Goal: Information Seeking & Learning: Check status

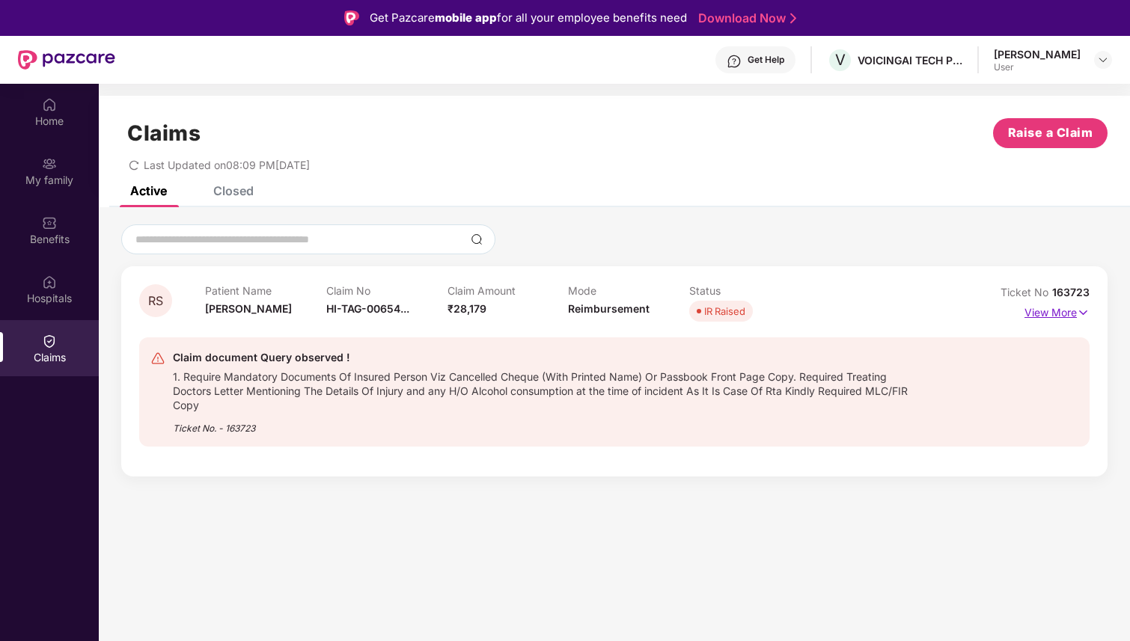
click at [1053, 315] on p "View More" at bounding box center [1056, 311] width 65 height 20
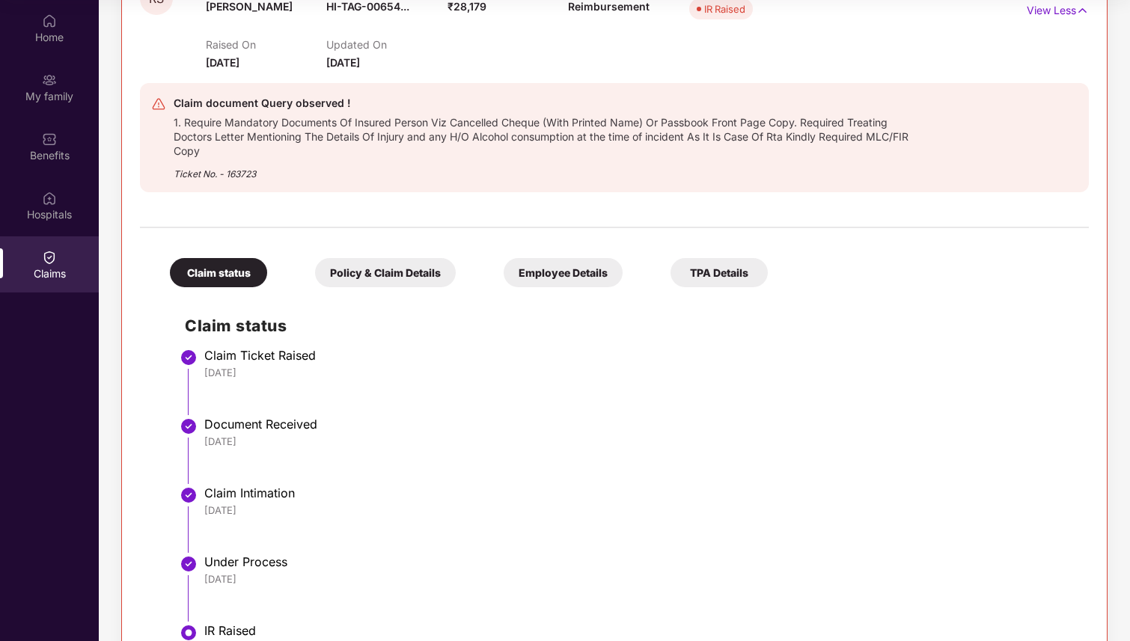
scroll to position [195, 0]
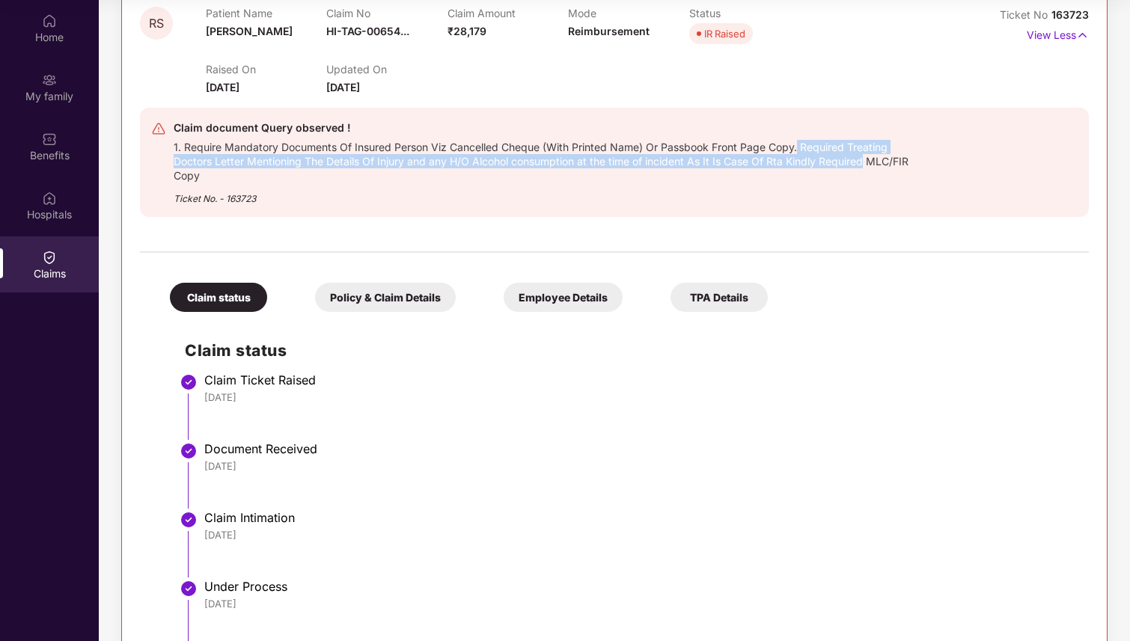
drag, startPoint x: 800, startPoint y: 144, endPoint x: 866, endPoint y: 166, distance: 68.8
click at [866, 166] on div "1. Require Mandatory Documents Of Insured Person Viz Cancelled Cheque (With Pri…" at bounding box center [549, 160] width 750 height 46
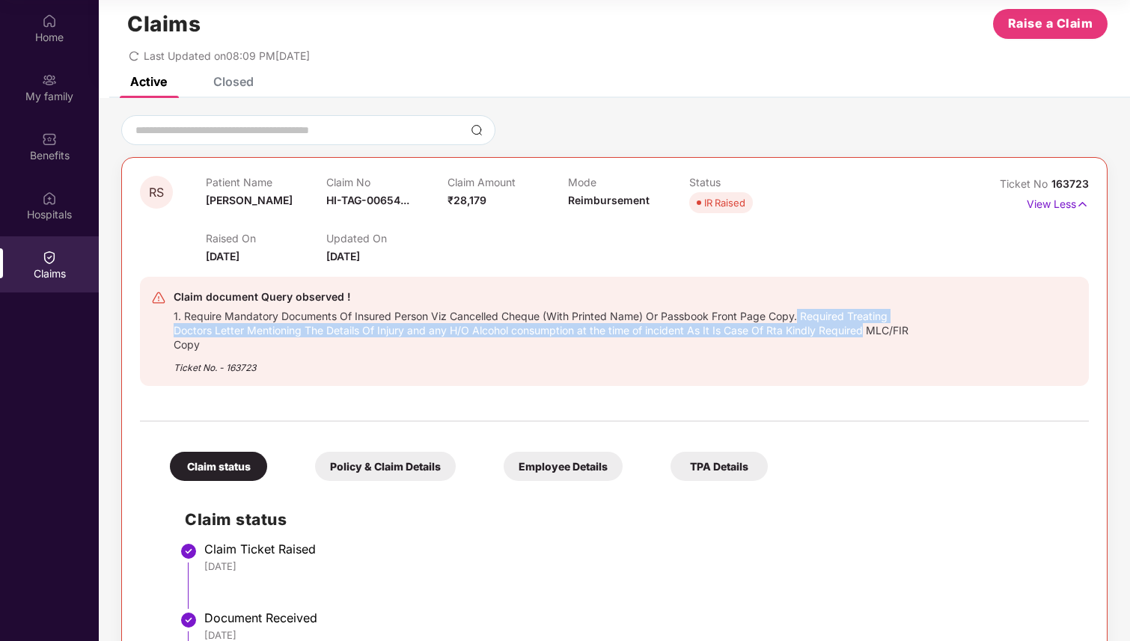
scroll to position [13, 0]
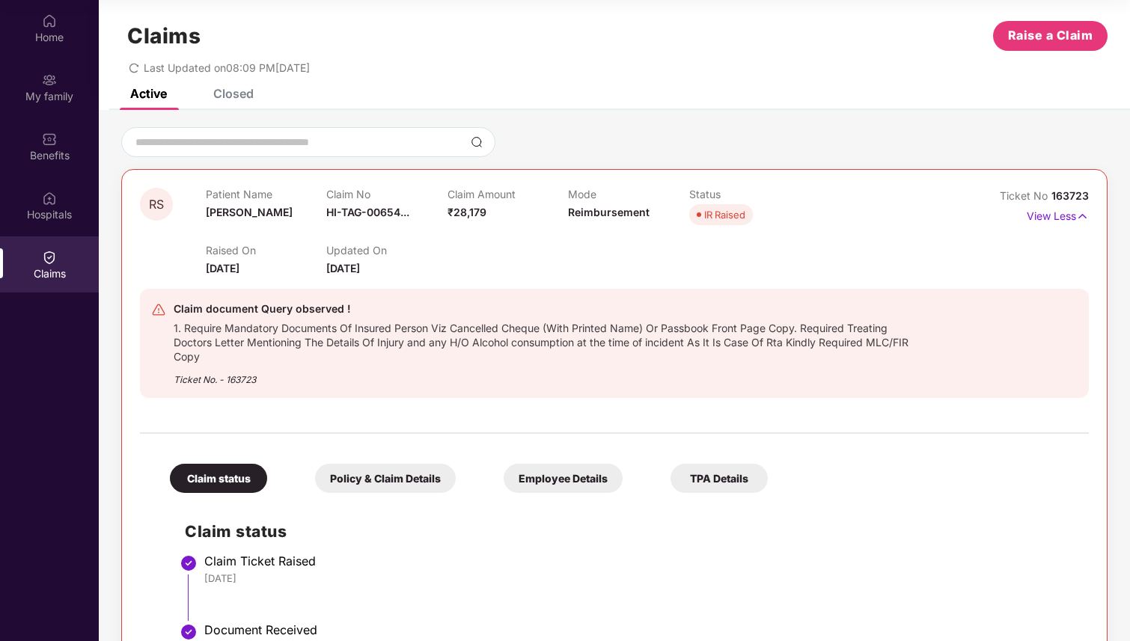
click at [449, 360] on div "1. Require Mandatory Documents Of Insured Person Viz Cancelled Cheque (With Pri…" at bounding box center [549, 341] width 750 height 46
drag, startPoint x: 428, startPoint y: 341, endPoint x: 483, endPoint y: 337, distance: 54.8
click at [483, 339] on div "1. Require Mandatory Documents Of Insured Person Viz Cancelled Cheque (With Pri…" at bounding box center [549, 341] width 750 height 46
click at [462, 370] on div "Ticket No. - 163723" at bounding box center [549, 375] width 750 height 23
drag, startPoint x: 480, startPoint y: 341, endPoint x: 696, endPoint y: 340, distance: 215.5
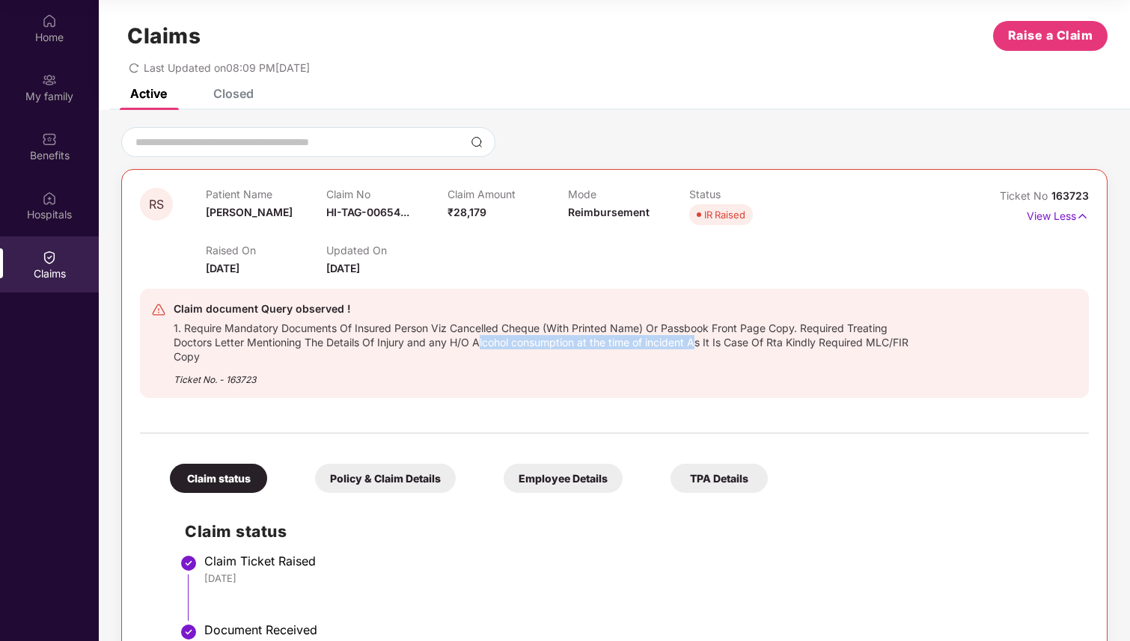
click at [696, 340] on div "1. Require Mandatory Documents Of Insured Person Viz Cancelled Cheque (With Pri…" at bounding box center [549, 341] width 750 height 46
click at [873, 342] on div "1. Require Mandatory Documents Of Insured Person Viz Cancelled Cheque (With Pri…" at bounding box center [549, 341] width 750 height 46
click at [906, 342] on div "1. Require Mandatory Documents Of Insured Person Viz Cancelled Cheque (With Pri…" at bounding box center [549, 341] width 750 height 46
drag, startPoint x: 872, startPoint y: 340, endPoint x: 912, endPoint y: 355, distance: 42.4
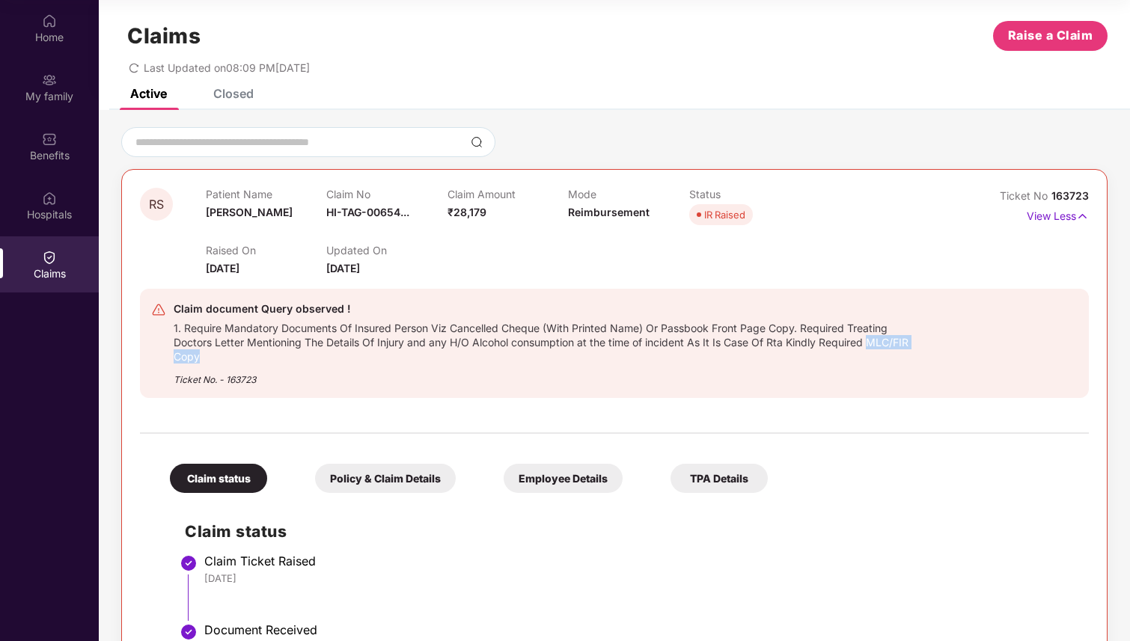
click at [912, 355] on div "1. Require Mandatory Documents Of Insured Person Viz Cancelled Cheque (With Pri…" at bounding box center [549, 341] width 750 height 46
click at [685, 376] on div "Ticket No. - 163723" at bounding box center [549, 375] width 750 height 23
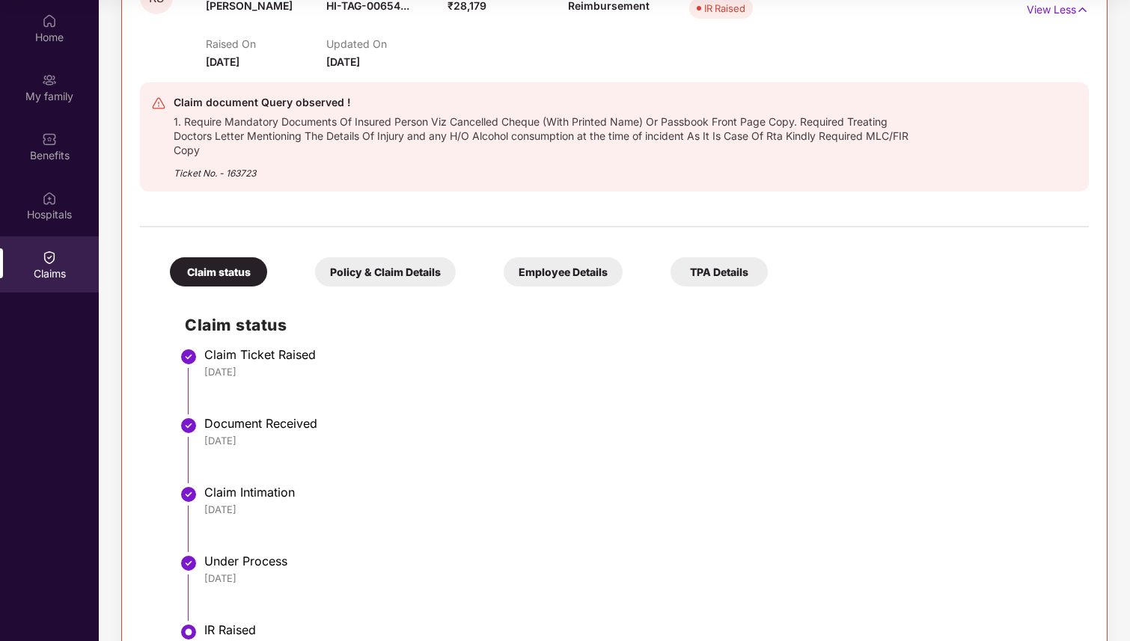
scroll to position [224, 0]
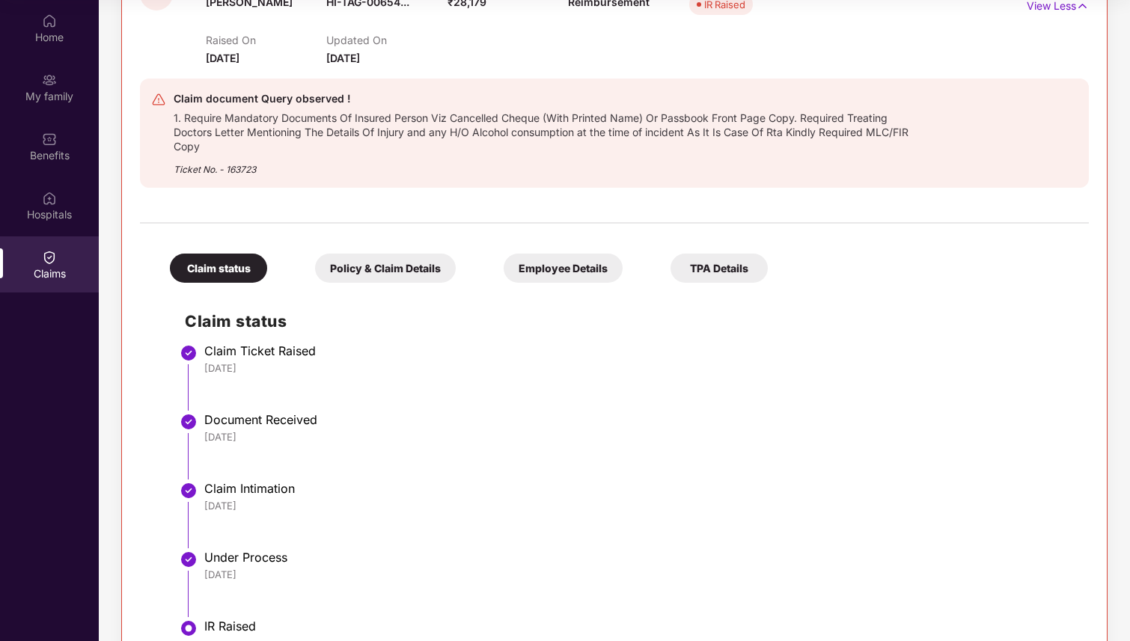
click at [405, 262] on div "Policy & Claim Details" at bounding box center [385, 268] width 141 height 29
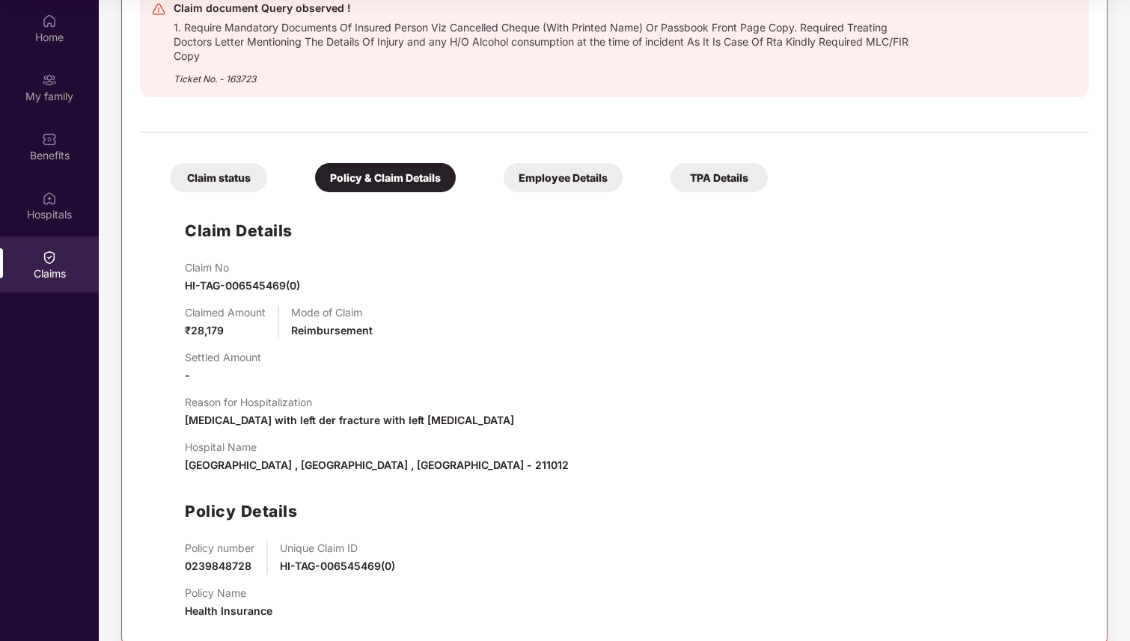
scroll to position [338, 0]
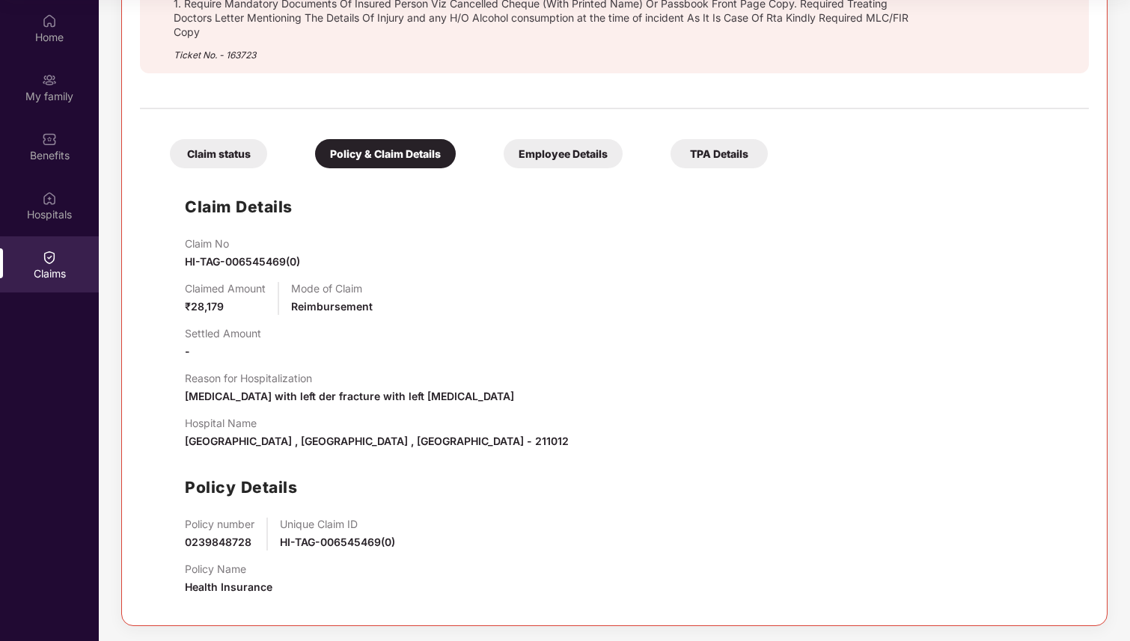
click at [242, 154] on div "Claim status" at bounding box center [218, 153] width 97 height 29
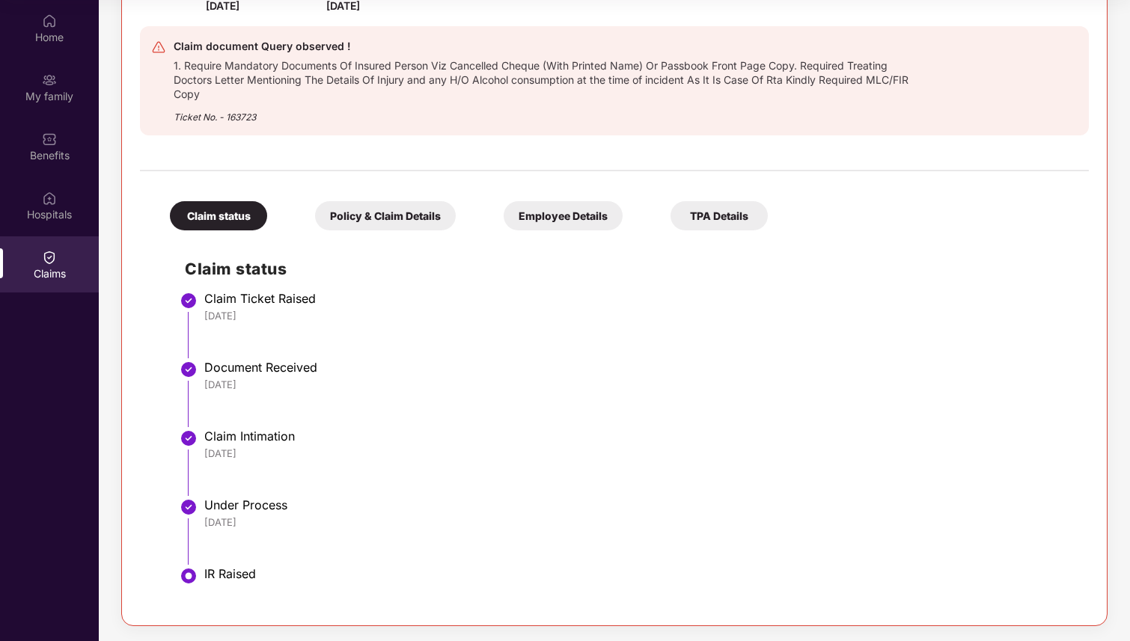
scroll to position [276, 0]
click at [198, 571] on div at bounding box center [188, 576] width 19 height 22
click at [586, 221] on div "Employee Details" at bounding box center [562, 215] width 119 height 29
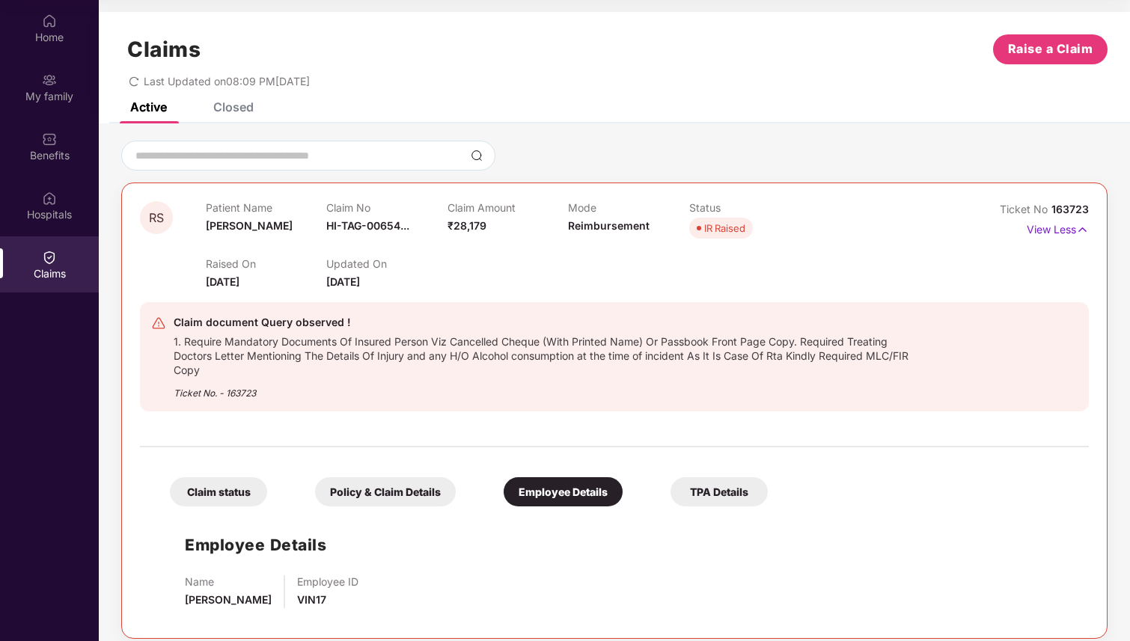
scroll to position [13, 0]
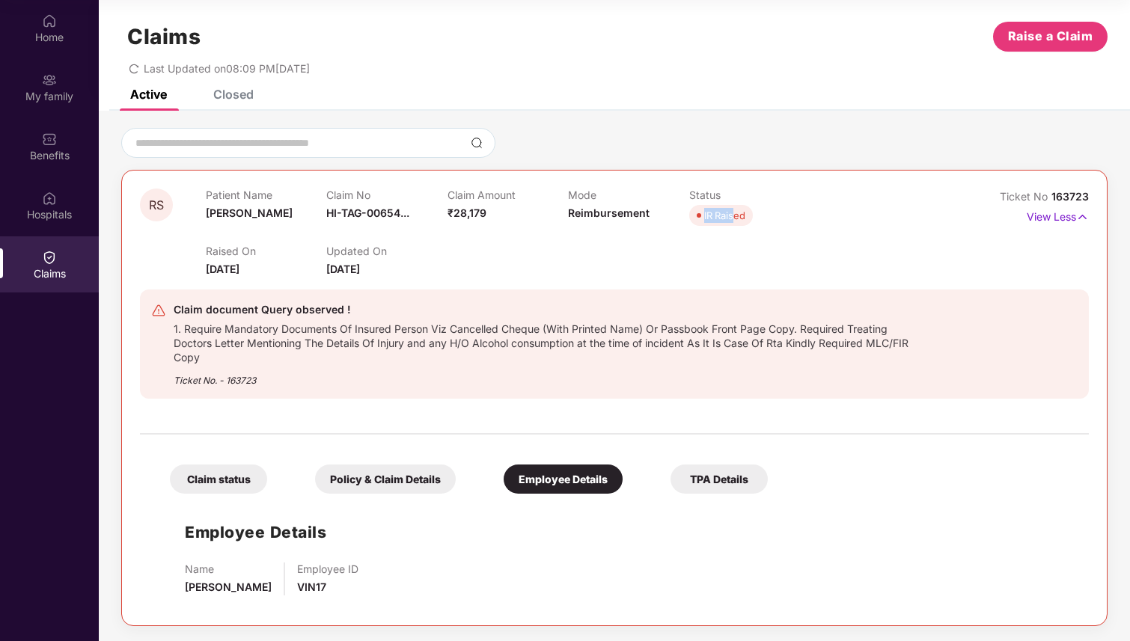
drag, startPoint x: 702, startPoint y: 216, endPoint x: 733, endPoint y: 216, distance: 31.4
click at [733, 216] on span "IR Raised" at bounding box center [721, 215] width 64 height 21
drag, startPoint x: 437, startPoint y: 331, endPoint x: 348, endPoint y: 315, distance: 90.5
click at [348, 315] on div "Claim document Query observed ! 1. Require Mandatory Documents Of Insured Perso…" at bounding box center [549, 344] width 750 height 87
click at [408, 380] on div "Ticket No. - 163723" at bounding box center [549, 375] width 750 height 23
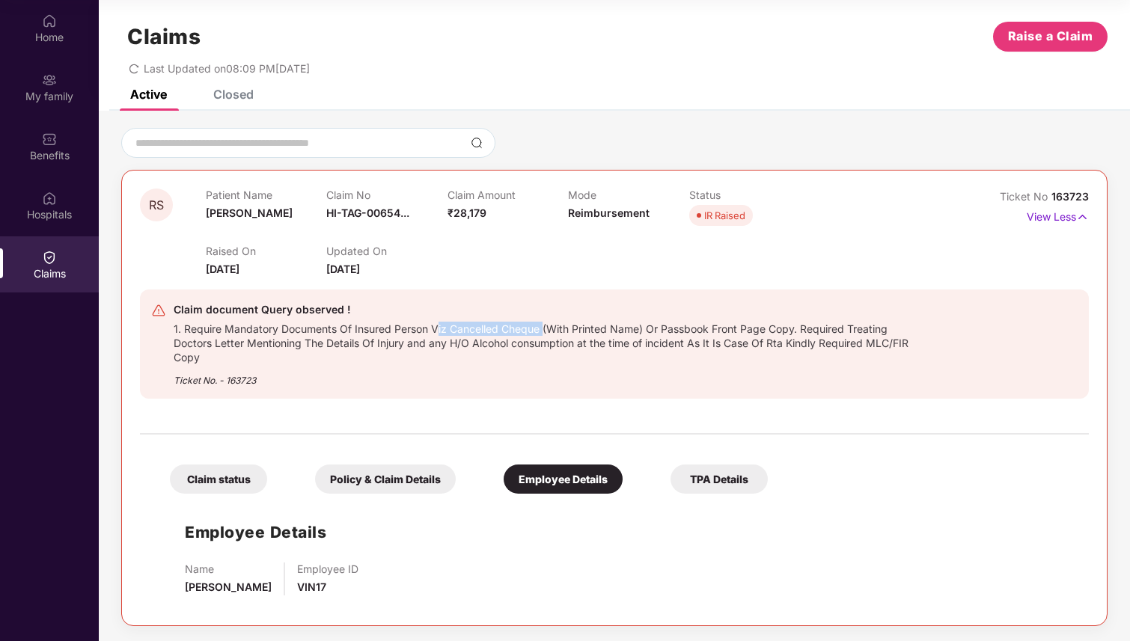
drag, startPoint x: 440, startPoint y: 329, endPoint x: 545, endPoint y: 327, distance: 104.8
click at [545, 328] on div "1. Require Mandatory Documents Of Insured Person Viz Cancelled Cheque (With Pri…" at bounding box center [549, 342] width 750 height 46
click at [529, 382] on div "Ticket No. - 163723" at bounding box center [549, 375] width 750 height 23
drag, startPoint x: 214, startPoint y: 325, endPoint x: 445, endPoint y: 322, distance: 231.2
click at [446, 323] on div "1. Require Mandatory Documents Of Insured Person Viz Cancelled Cheque (With Pri…" at bounding box center [549, 342] width 750 height 46
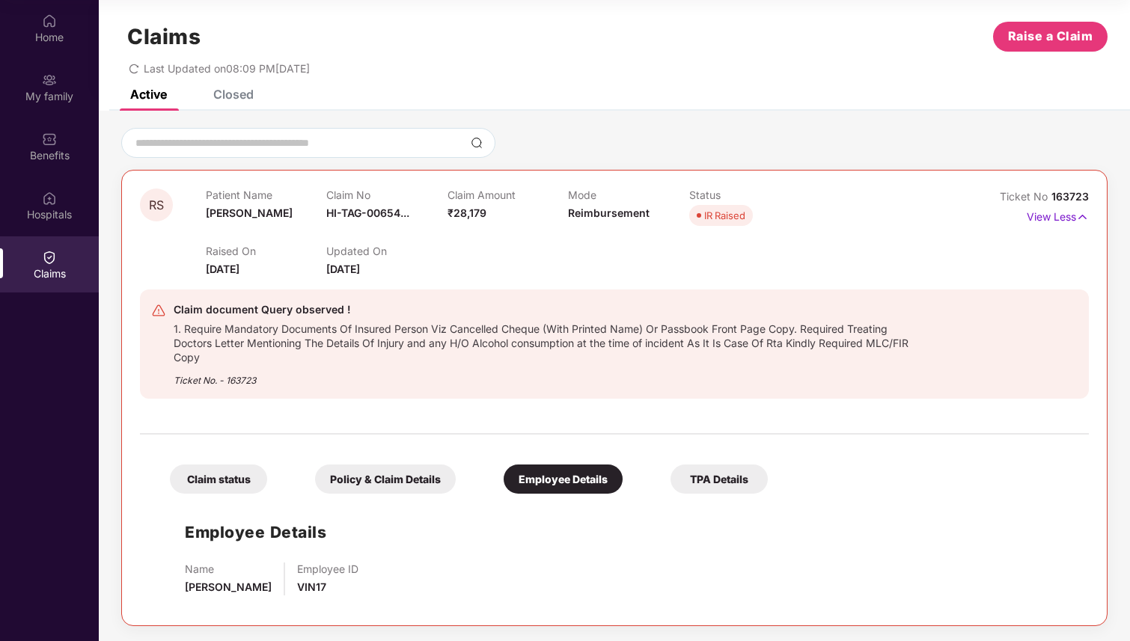
click at [417, 377] on div "Ticket No. - 163723" at bounding box center [549, 375] width 750 height 23
drag, startPoint x: 356, startPoint y: 331, endPoint x: 429, endPoint y: 327, distance: 72.7
click at [429, 327] on div "1. Require Mandatory Documents Of Insured Person Viz Cancelled Cheque (With Pri…" at bounding box center [549, 342] width 750 height 46
drag, startPoint x: 185, startPoint y: 325, endPoint x: 392, endPoint y: 321, distance: 207.3
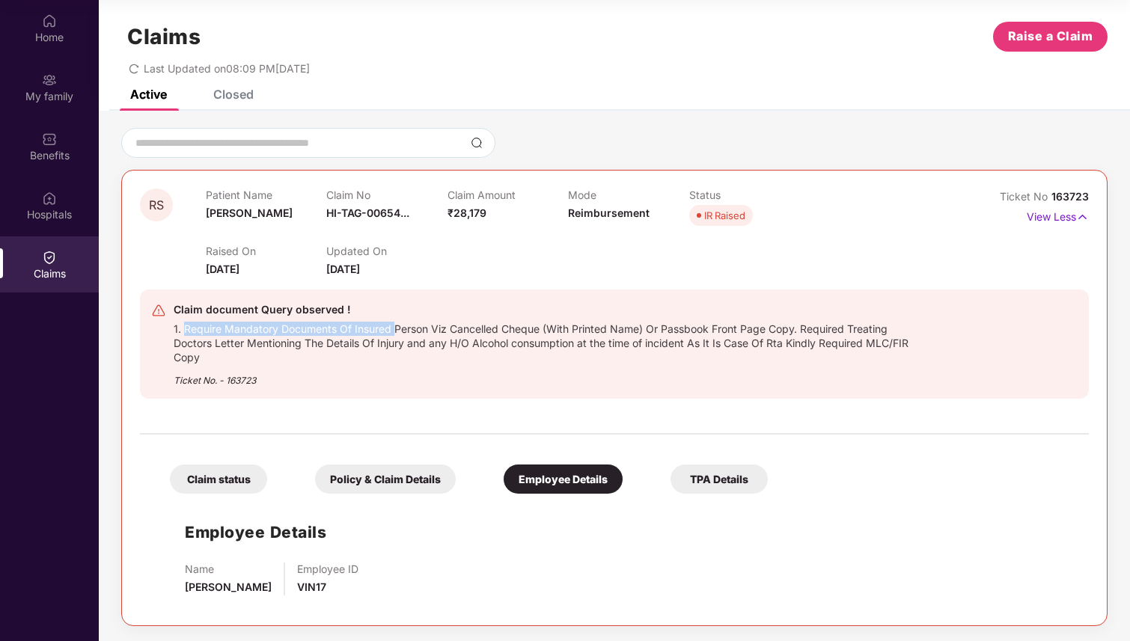
click at [393, 322] on div "1. Require Mandatory Documents Of Insured Person Viz Cancelled Cheque (With Pri…" at bounding box center [549, 342] width 750 height 46
drag, startPoint x: 638, startPoint y: 330, endPoint x: 796, endPoint y: 329, distance: 157.9
click at [797, 330] on div "1. Require Mandatory Documents Of Insured Person Viz Cancelled Cheque (With Pri…" at bounding box center [549, 342] width 750 height 46
click at [796, 329] on div "1. Require Mandatory Documents Of Insured Person Viz Cancelled Cheque (With Pri…" at bounding box center [549, 342] width 750 height 46
drag, startPoint x: 566, startPoint y: 330, endPoint x: 671, endPoint y: 327, distance: 105.5
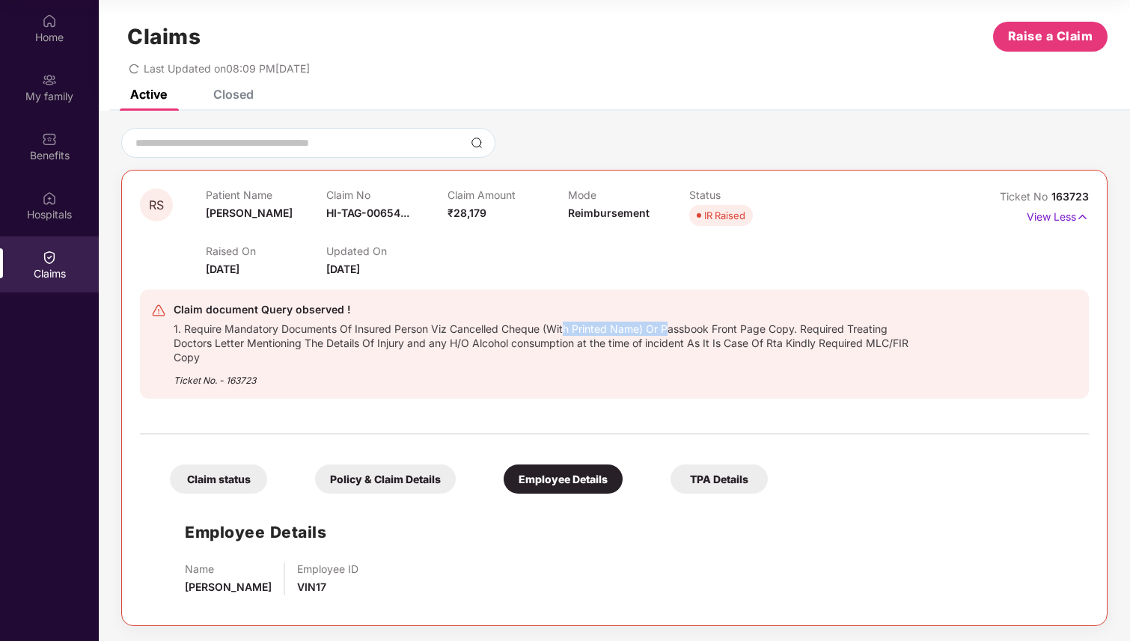
click at [671, 328] on div "1. Require Mandatory Documents Of Insured Person Viz Cancelled Cheque (With Pri…" at bounding box center [549, 342] width 750 height 46
drag, startPoint x: 800, startPoint y: 332, endPoint x: 434, endPoint y: 328, distance: 366.6
click at [432, 328] on div "1. Require Mandatory Documents Of Insured Person Viz Cancelled Cheque (With Pri…" at bounding box center [549, 342] width 750 height 46
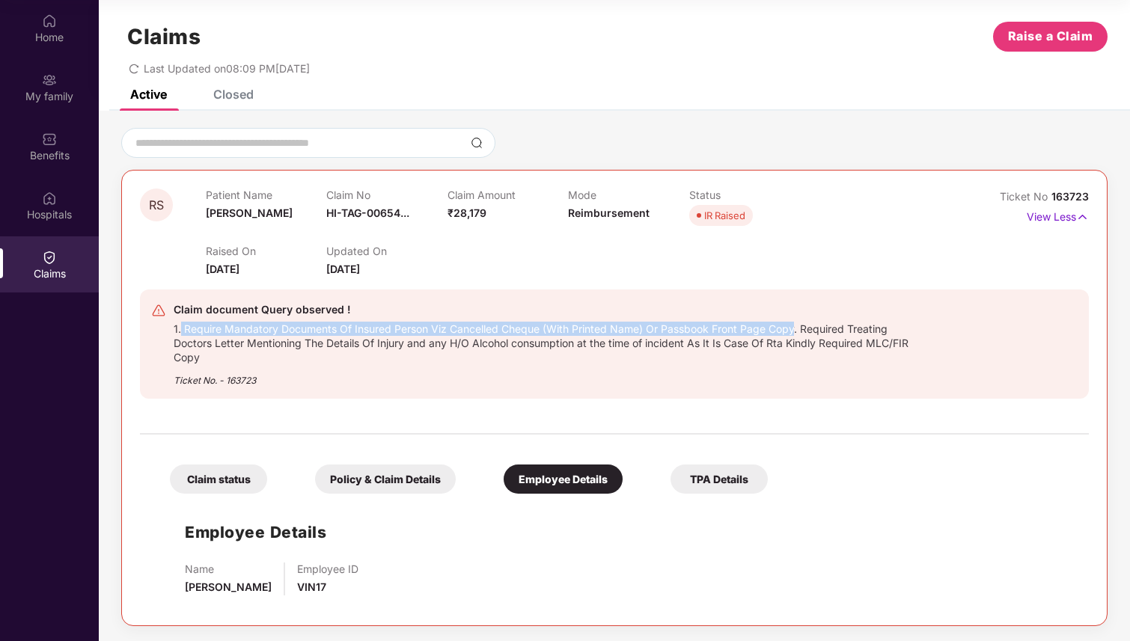
drag, startPoint x: 181, startPoint y: 327, endPoint x: 793, endPoint y: 325, distance: 612.0
click at [794, 326] on div "1. Require Mandatory Documents Of Insured Person Viz Cancelled Cheque (With Pri…" at bounding box center [549, 342] width 750 height 46
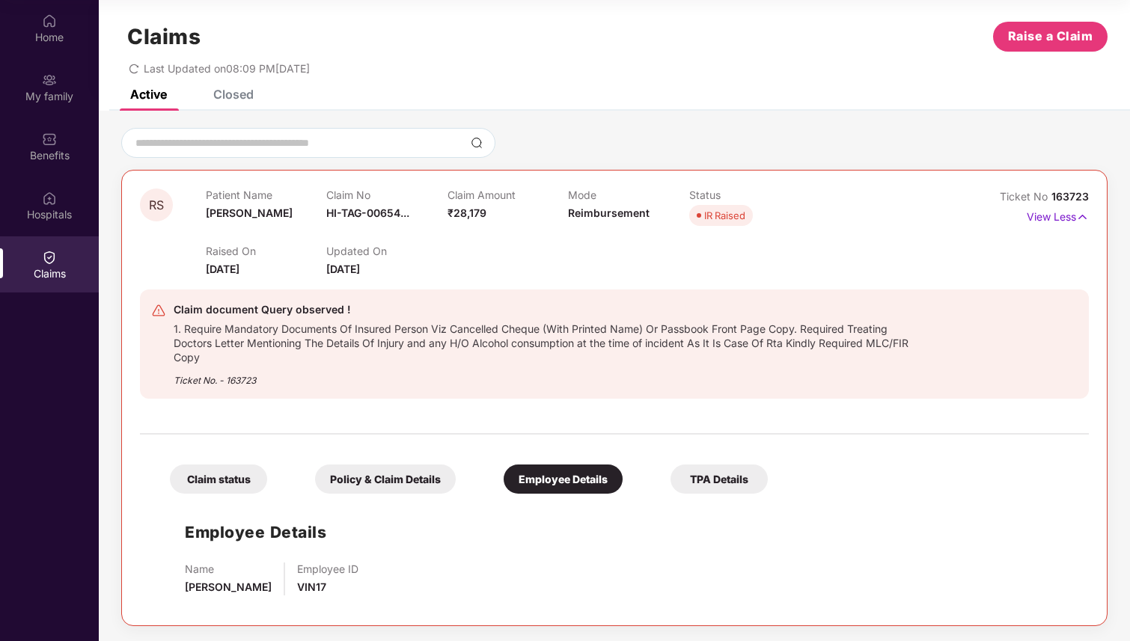
click at [737, 480] on div "TPA Details" at bounding box center [718, 479] width 97 height 29
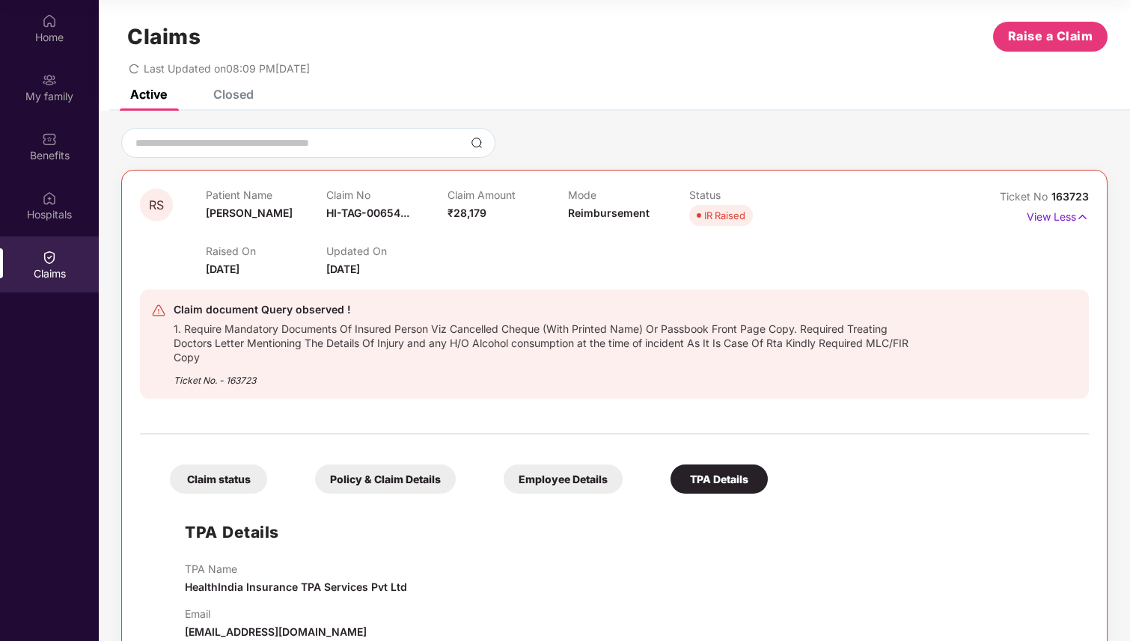
scroll to position [46, 0]
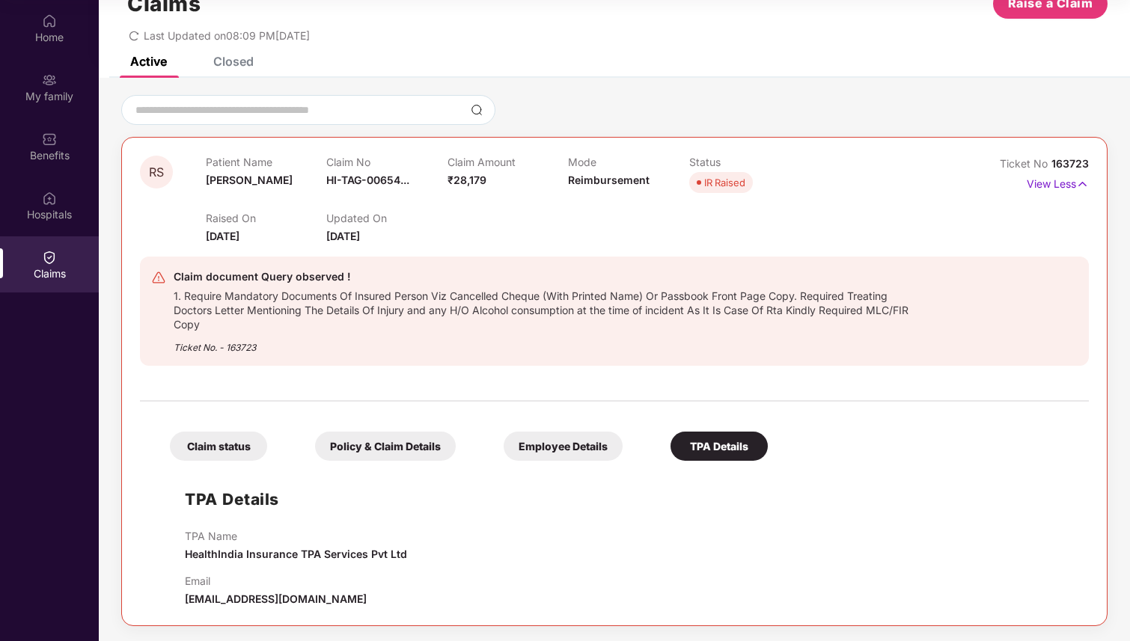
click at [578, 447] on div "Employee Details" at bounding box center [562, 446] width 119 height 29
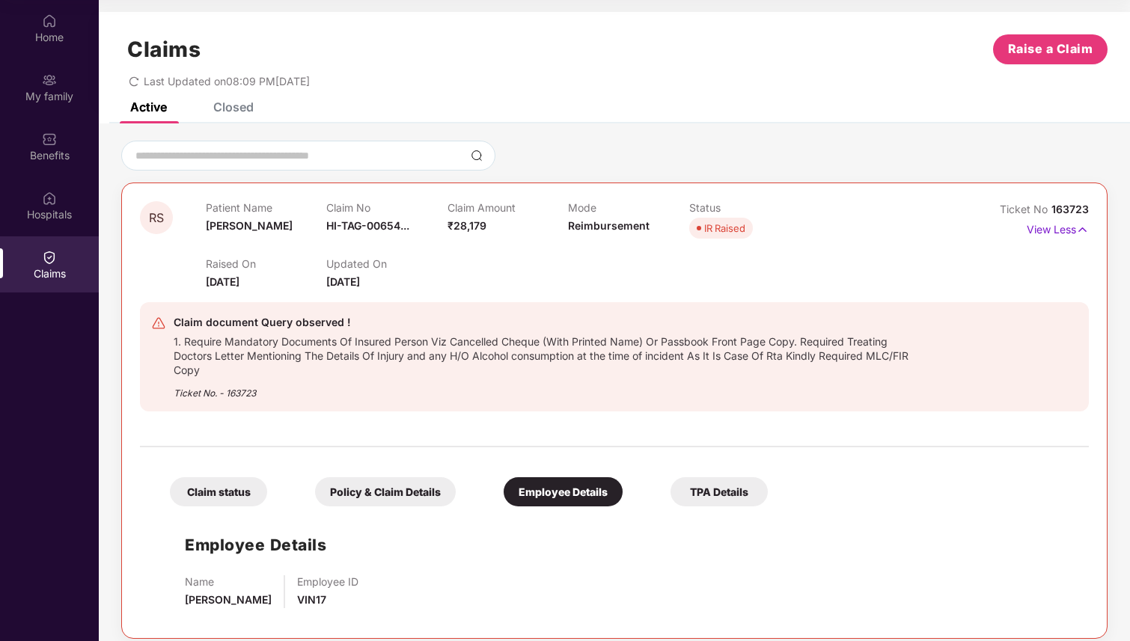
click at [378, 492] on div "Policy & Claim Details" at bounding box center [385, 491] width 141 height 29
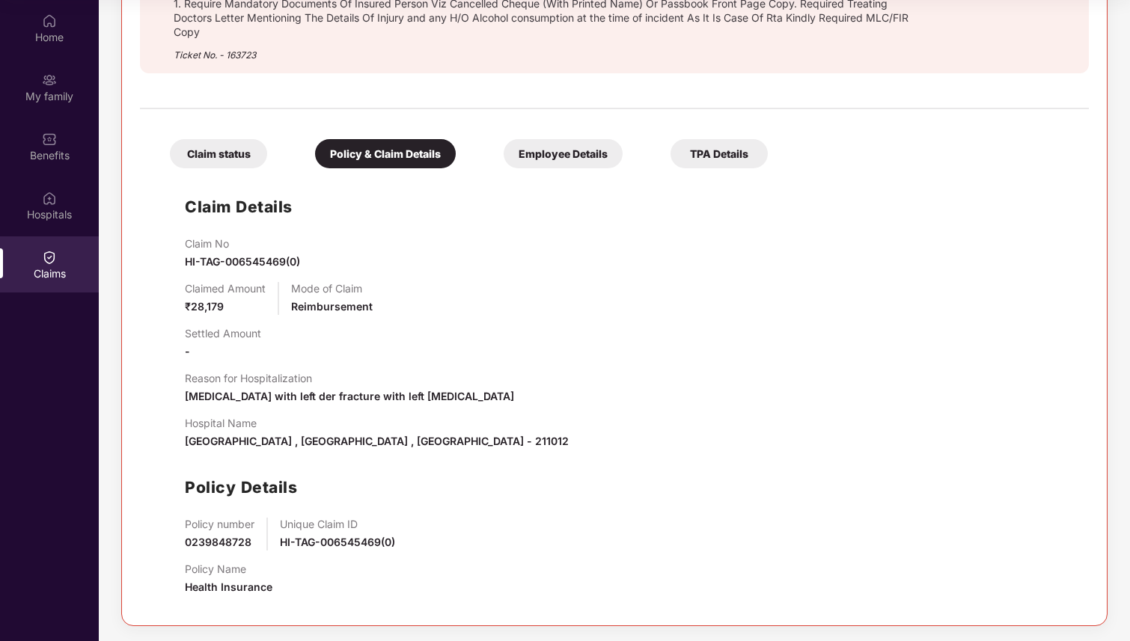
scroll to position [337, 0]
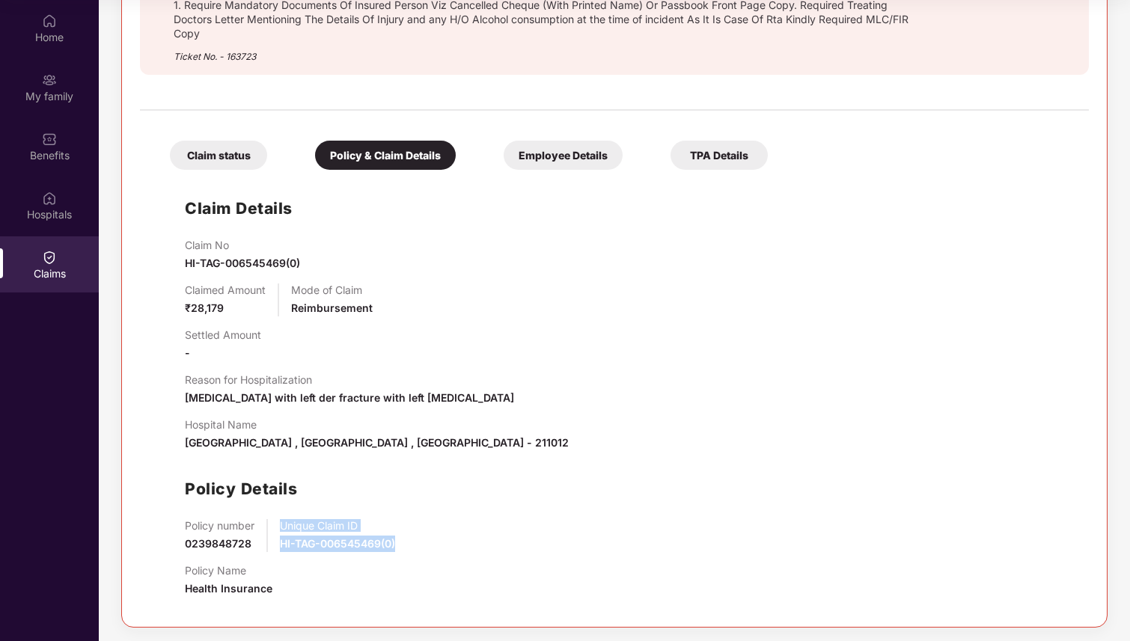
drag, startPoint x: 274, startPoint y: 548, endPoint x: 441, endPoint y: 547, distance: 167.6
click at [441, 547] on div "Policy number 0239848728 Unique Claim ID HI-TAG-006545469(0)" at bounding box center [629, 535] width 889 height 33
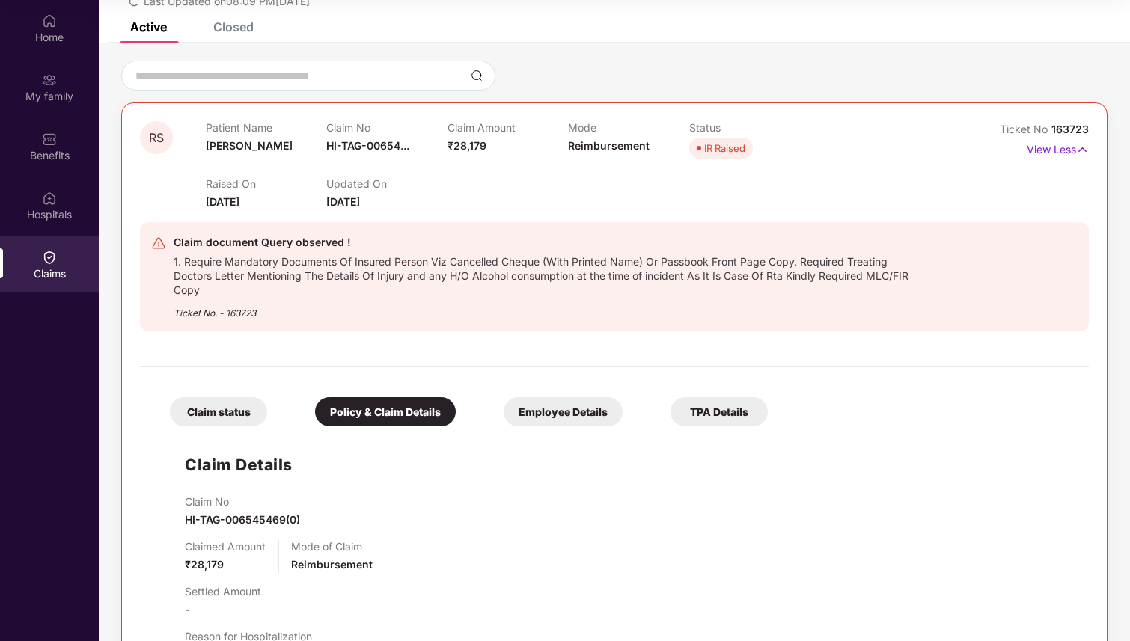
scroll to position [0, 0]
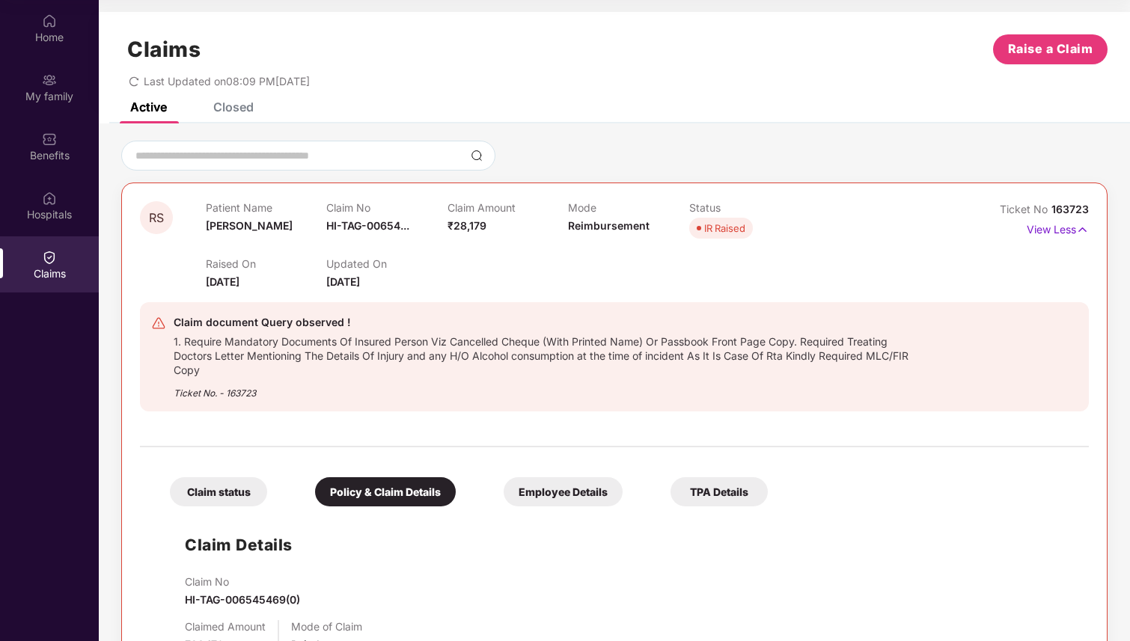
click at [134, 81] on icon "redo" at bounding box center [134, 81] width 10 height 10
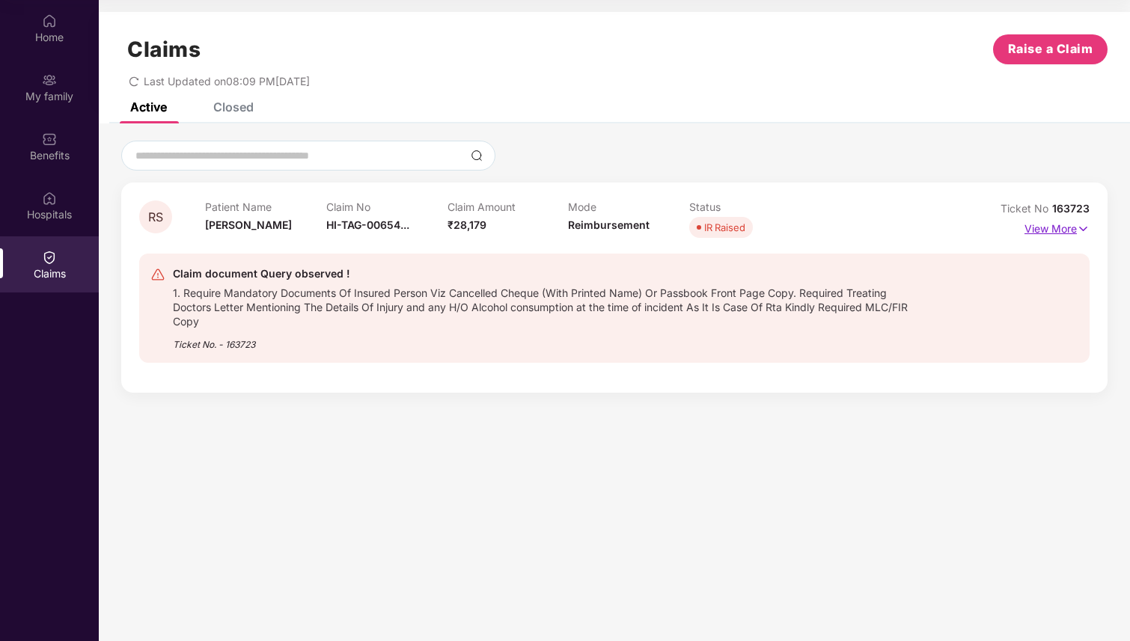
click at [1056, 230] on p "View More" at bounding box center [1056, 227] width 65 height 20
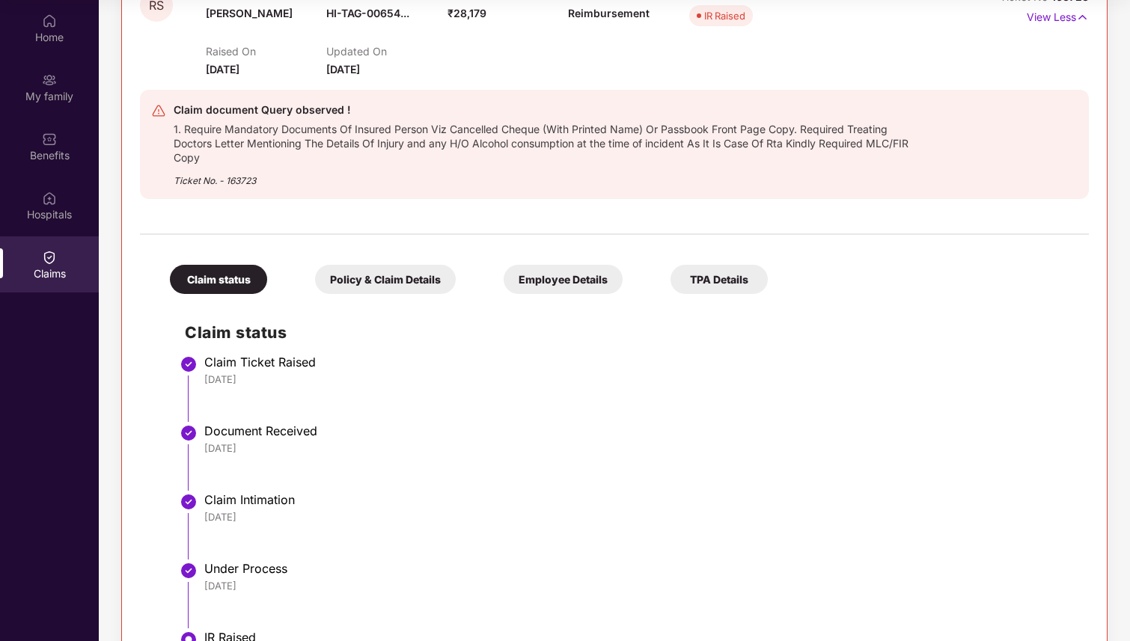
scroll to position [167, 0]
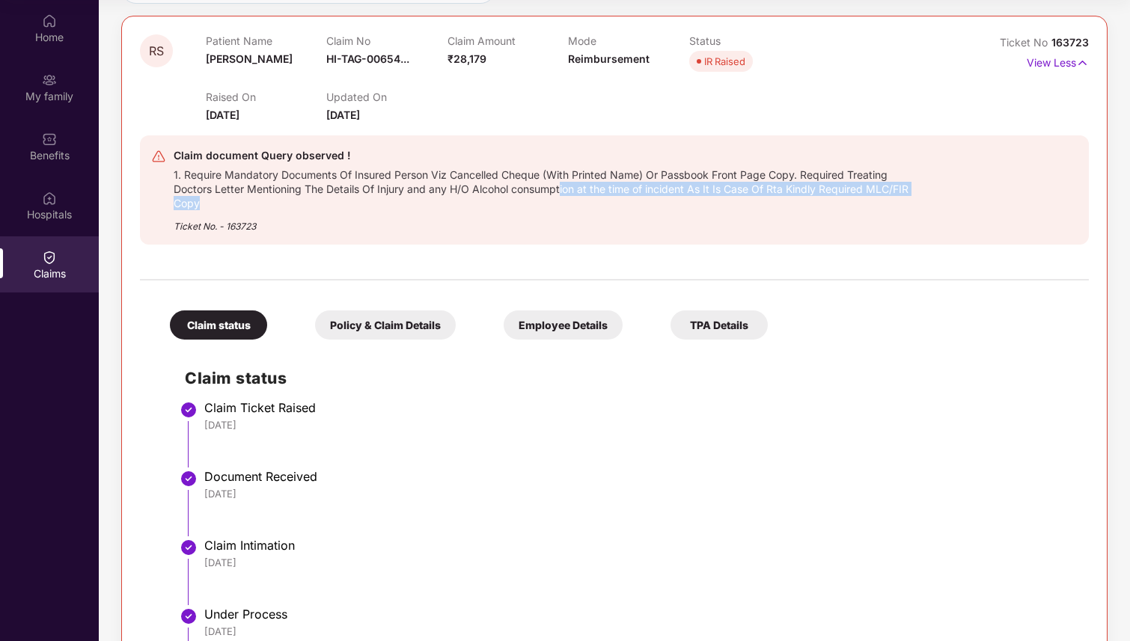
drag, startPoint x: 577, startPoint y: 183, endPoint x: 753, endPoint y: 198, distance: 176.4
click at [753, 198] on div "1. Require Mandatory Documents Of Insured Person Viz Cancelled Cheque (With Pri…" at bounding box center [549, 188] width 750 height 46
click at [740, 212] on div "Ticket No. - 163723" at bounding box center [549, 221] width 750 height 23
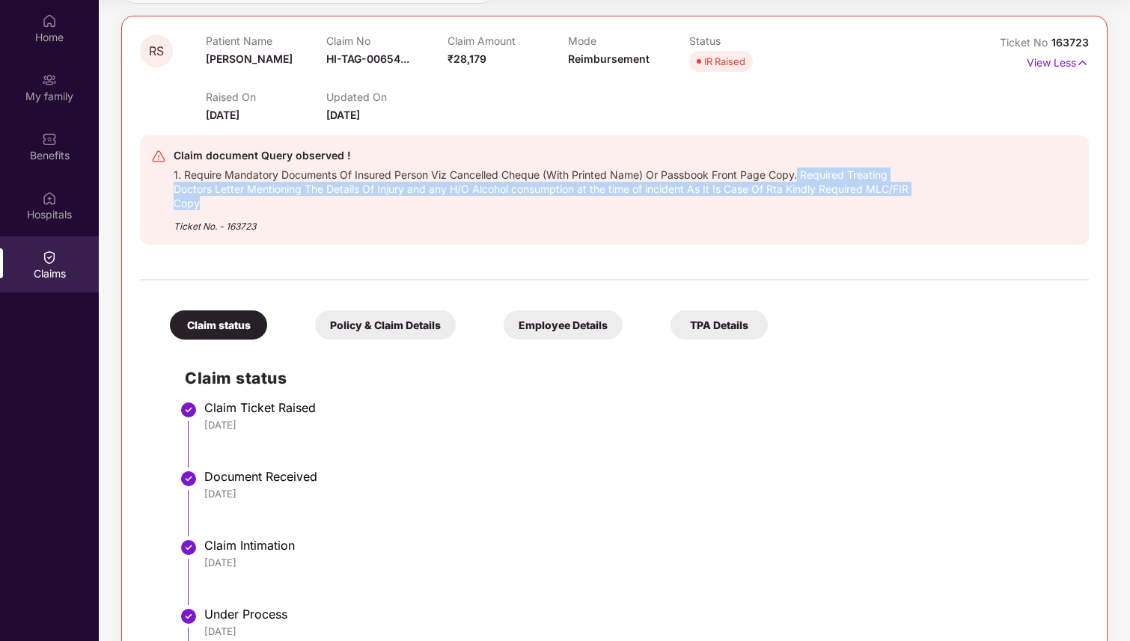
drag, startPoint x: 799, startPoint y: 179, endPoint x: 544, endPoint y: 202, distance: 256.2
click at [542, 202] on div "1. Require Mandatory Documents Of Insured Person Viz Cancelled Cheque (With Pri…" at bounding box center [549, 188] width 750 height 46
click at [379, 207] on div "1. Require Mandatory Documents Of Insured Person Viz Cancelled Cheque (With Pri…" at bounding box center [549, 188] width 750 height 46
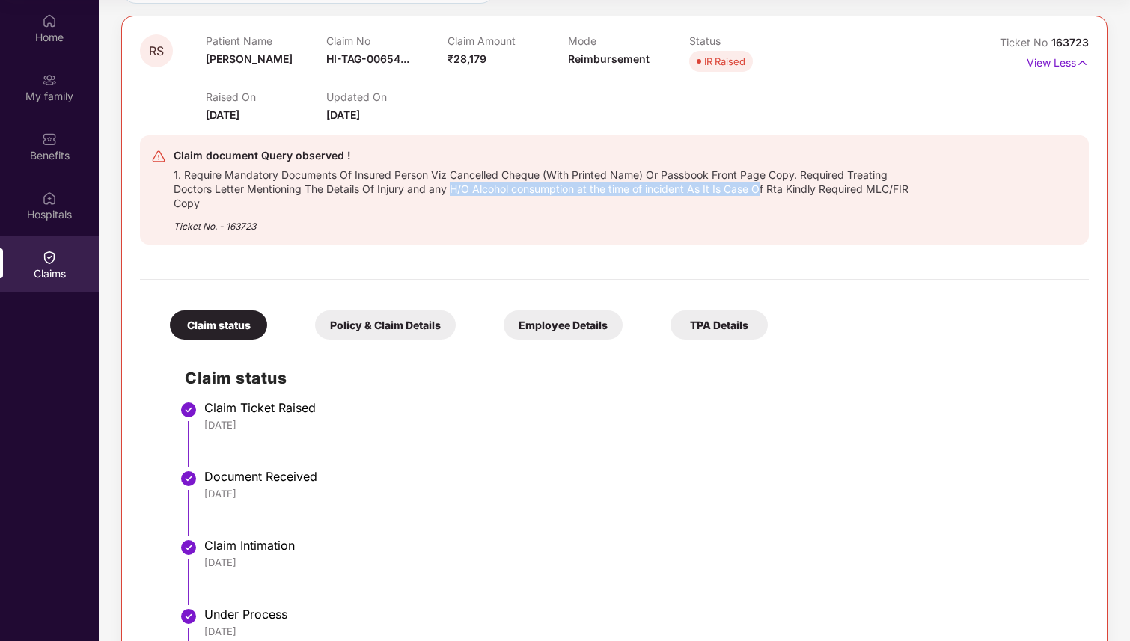
drag, startPoint x: 454, startPoint y: 186, endPoint x: 765, endPoint y: 186, distance: 311.2
click at [765, 186] on div "1. Require Mandatory Documents Of Insured Person Viz Cancelled Cheque (With Pri…" at bounding box center [549, 188] width 750 height 46
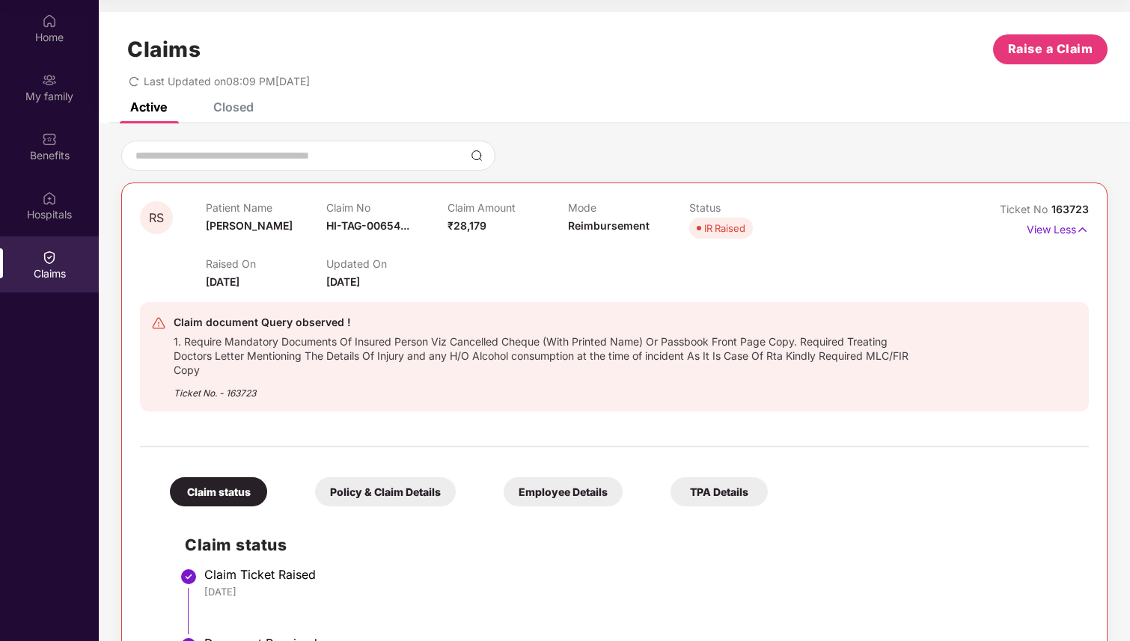
click at [662, 269] on div "Raised On [DATE] Updated On [DATE]" at bounding box center [568, 266] width 725 height 48
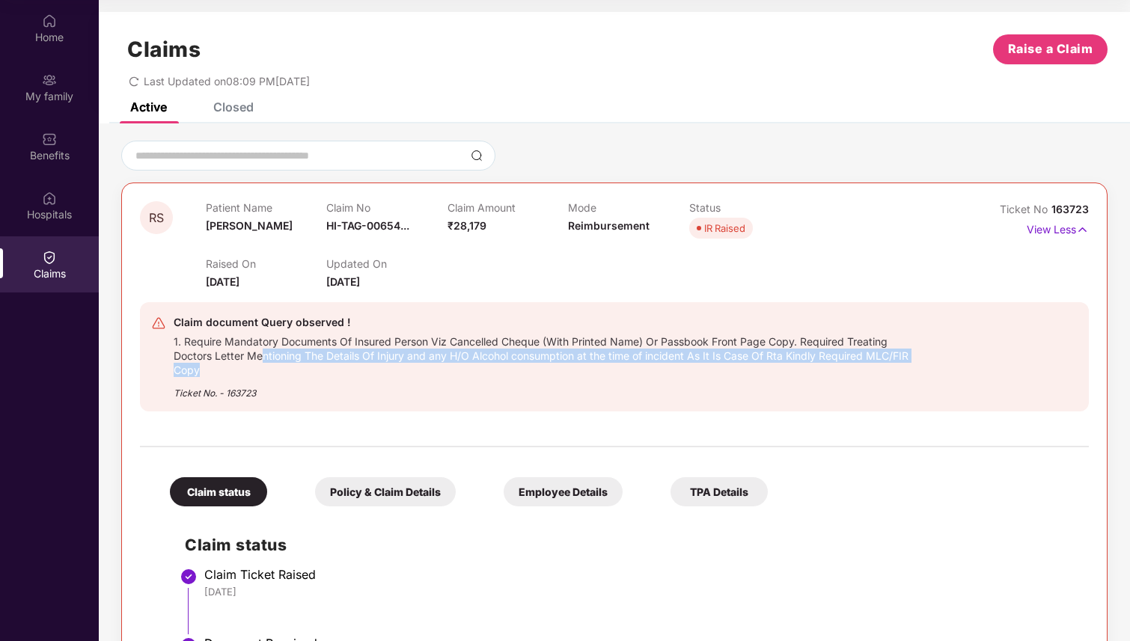
drag, startPoint x: 272, startPoint y: 371, endPoint x: 262, endPoint y: 361, distance: 14.3
click at [262, 361] on div "1. Require Mandatory Documents Of Insured Person Viz Cancelled Cheque (With Pri…" at bounding box center [549, 354] width 750 height 46
click at [239, 367] on div "1. Require Mandatory Documents Of Insured Person Viz Cancelled Cheque (With Pri…" at bounding box center [549, 354] width 750 height 46
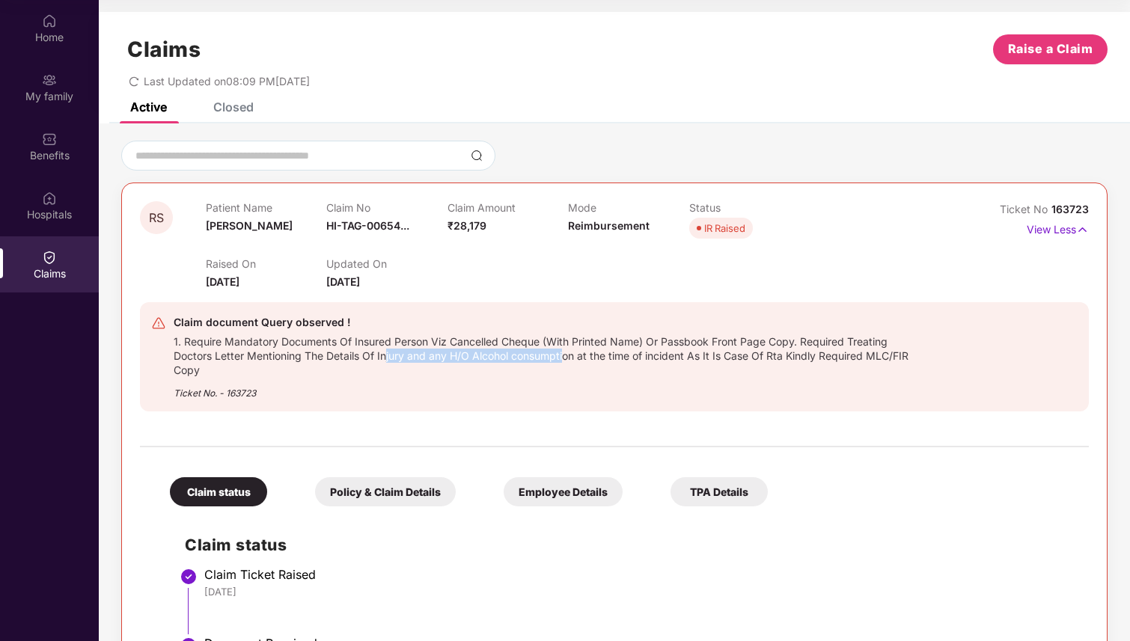
drag, startPoint x: 423, startPoint y: 358, endPoint x: 564, endPoint y: 356, distance: 141.4
click at [566, 357] on div "1. Require Mandatory Documents Of Insured Person Viz Cancelled Cheque (With Pri…" at bounding box center [549, 354] width 750 height 46
click at [478, 370] on div "1. Require Mandatory Documents Of Insured Person Viz Cancelled Cheque (With Pri…" at bounding box center [549, 354] width 750 height 46
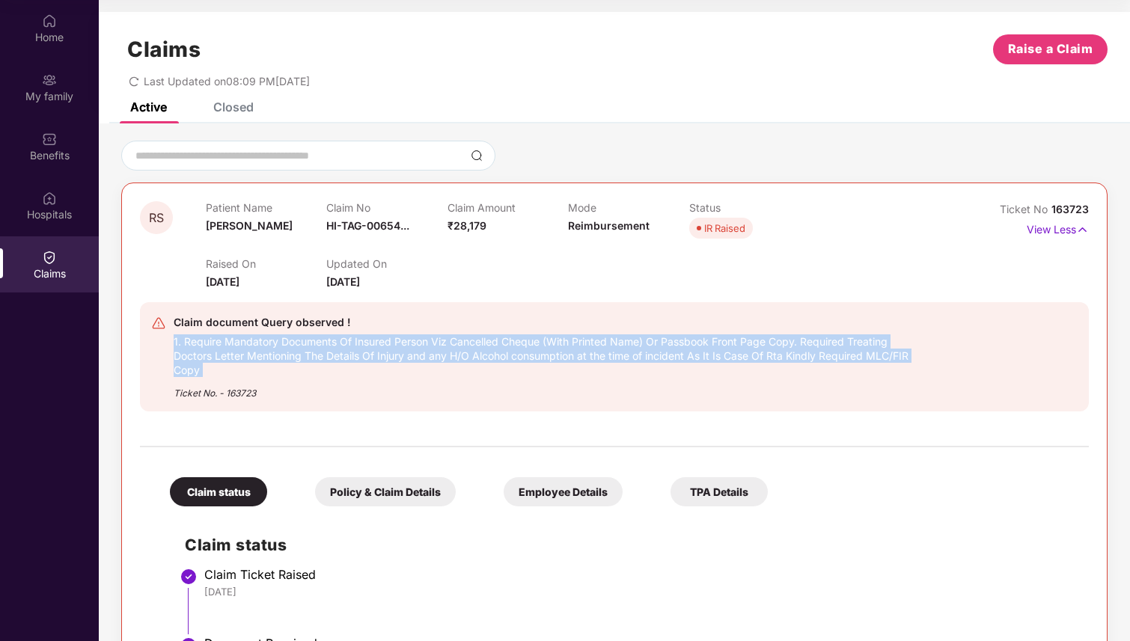
drag, startPoint x: 478, startPoint y: 370, endPoint x: 524, endPoint y: 332, distance: 59.5
click at [524, 332] on div "1. Require Mandatory Documents Of Insured Person Viz Cancelled Cheque (With Pri…" at bounding box center [549, 354] width 750 height 46
click at [569, 367] on div "1. Require Mandatory Documents Of Insured Person Viz Cancelled Cheque (With Pri…" at bounding box center [549, 354] width 750 height 46
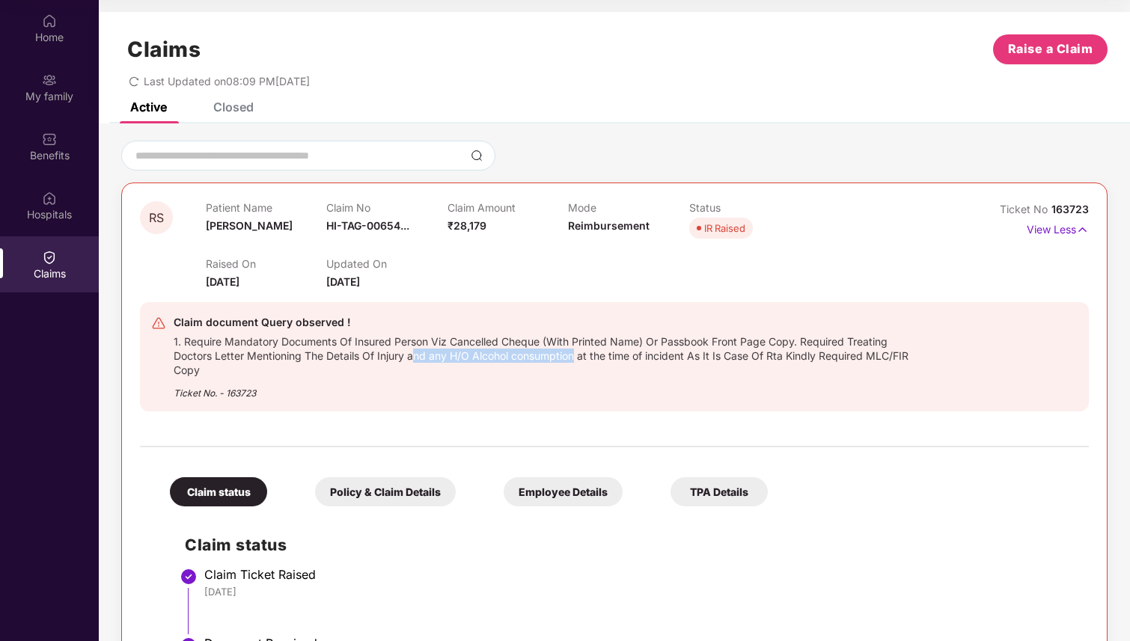
drag, startPoint x: 413, startPoint y: 351, endPoint x: 578, endPoint y: 356, distance: 164.7
click at [578, 356] on div "1. Require Mandatory Documents Of Insured Person Viz Cancelled Cheque (With Pri…" at bounding box center [549, 354] width 750 height 46
click at [525, 374] on div "1. Require Mandatory Documents Of Insured Person Viz Cancelled Cheque (With Pri…" at bounding box center [549, 354] width 750 height 46
drag, startPoint x: 450, startPoint y: 354, endPoint x: 494, endPoint y: 354, distance: 43.4
click at [494, 354] on div "1. Require Mandatory Documents Of Insured Person Viz Cancelled Cheque (With Pri…" at bounding box center [549, 354] width 750 height 46
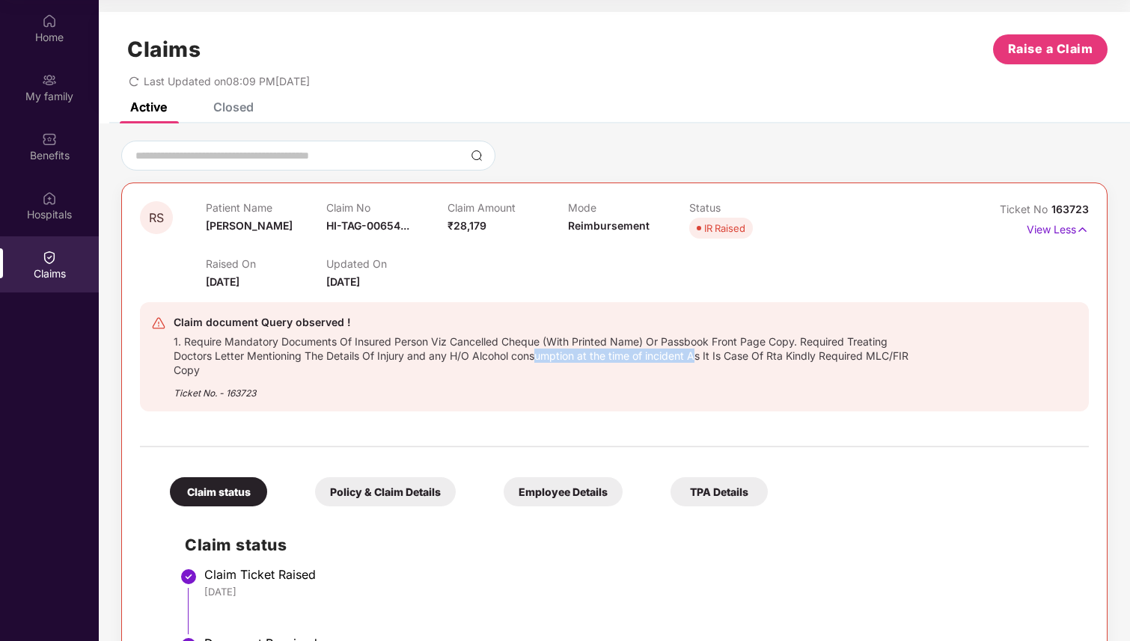
drag, startPoint x: 538, startPoint y: 356, endPoint x: 699, endPoint y: 355, distance: 160.8
click at [699, 355] on div "1. Require Mandatory Documents Of Insured Person Viz Cancelled Cheque (With Pri…" at bounding box center [549, 354] width 750 height 46
drag, startPoint x: 769, startPoint y: 351, endPoint x: 873, endPoint y: 355, distance: 104.1
click at [873, 355] on div "1. Require Mandatory Documents Of Insured Person Viz Cancelled Cheque (With Pri…" at bounding box center [549, 354] width 750 height 46
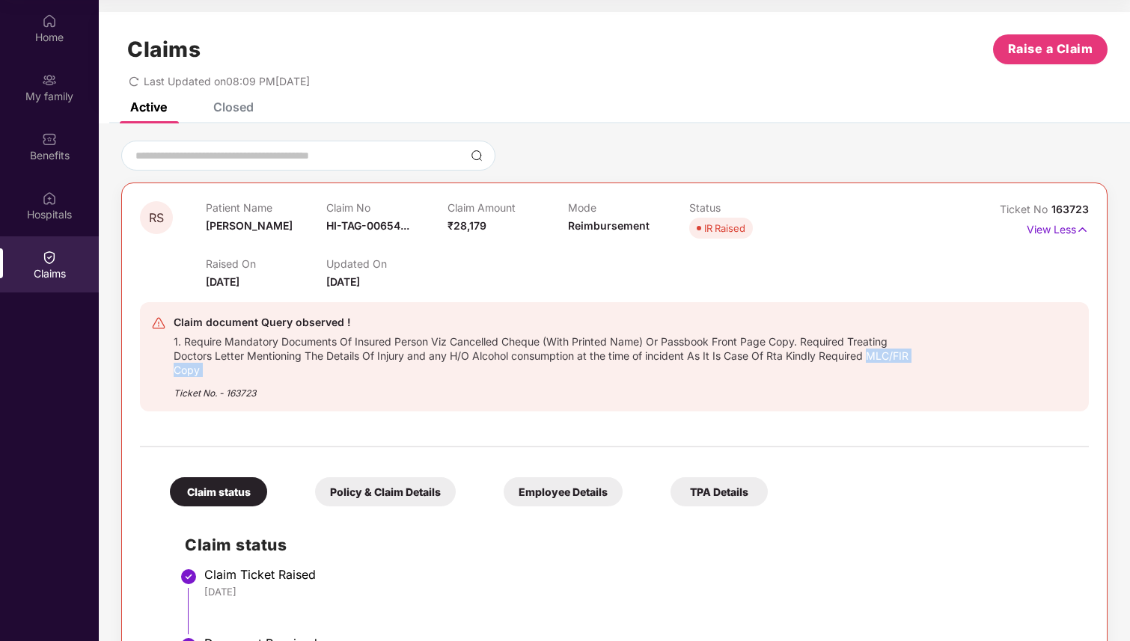
drag, startPoint x: 873, startPoint y: 355, endPoint x: 483, endPoint y: 373, distance: 390.2
click at [483, 373] on div "1. Require Mandatory Documents Of Insured Person Viz Cancelled Cheque (With Pri…" at bounding box center [549, 354] width 750 height 46
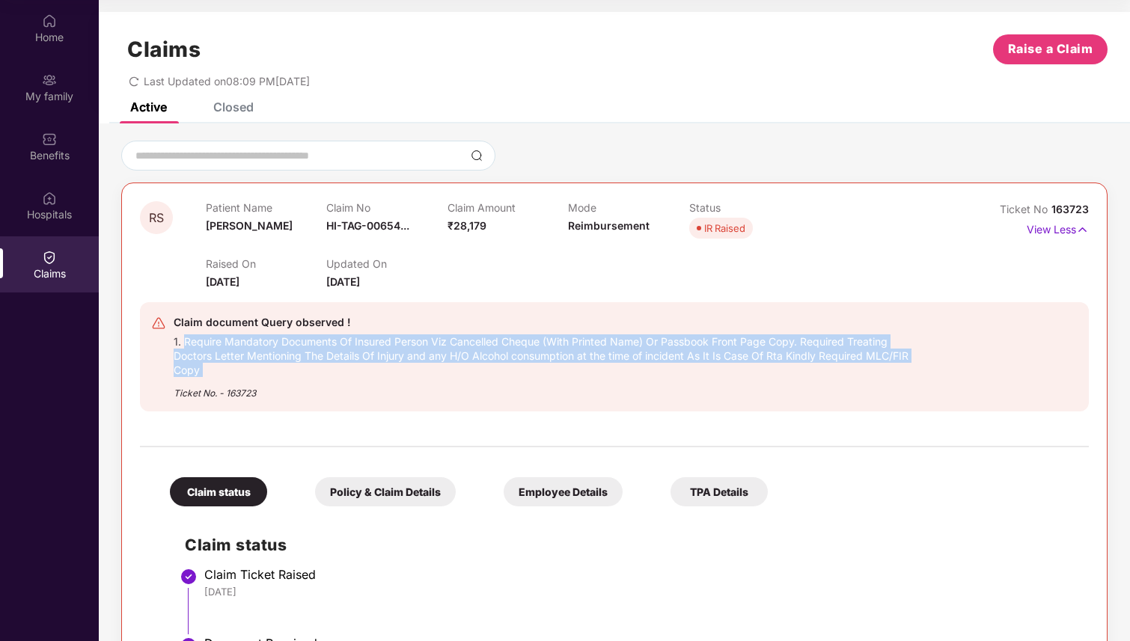
drag, startPoint x: 483, startPoint y: 373, endPoint x: 196, endPoint y: 337, distance: 289.6
click at [195, 337] on div "1. Require Mandatory Documents Of Insured Person Viz Cancelled Cheque (With Pri…" at bounding box center [549, 354] width 750 height 46
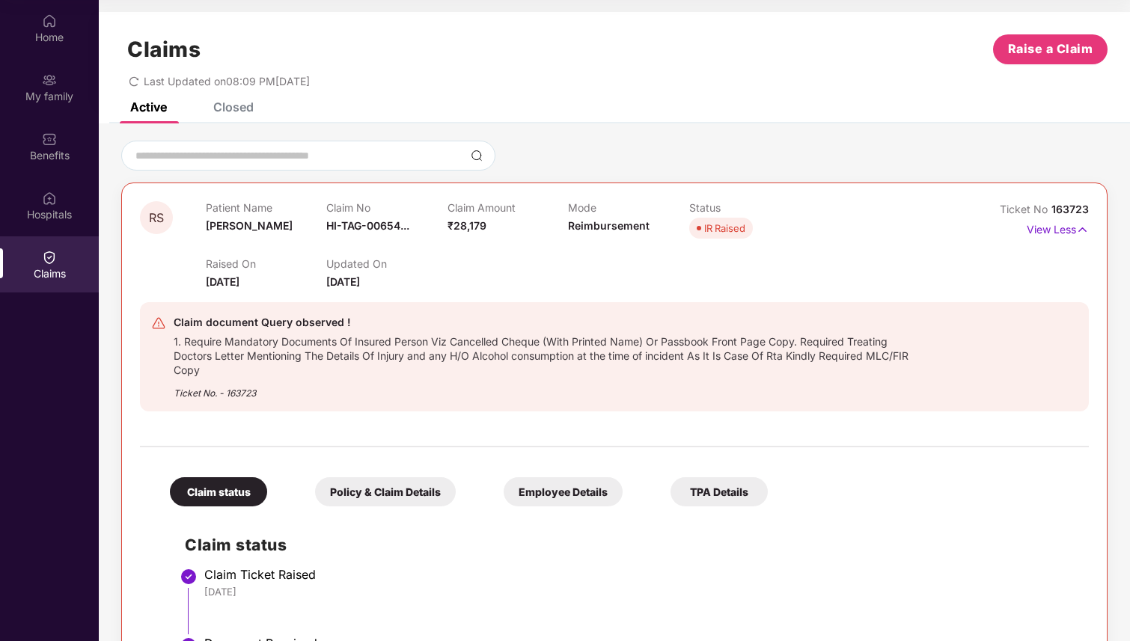
click at [172, 340] on div "Claim document Query observed ! 1. Require Mandatory Documents Of Insured Perso…" at bounding box center [537, 356] width 772 height 87
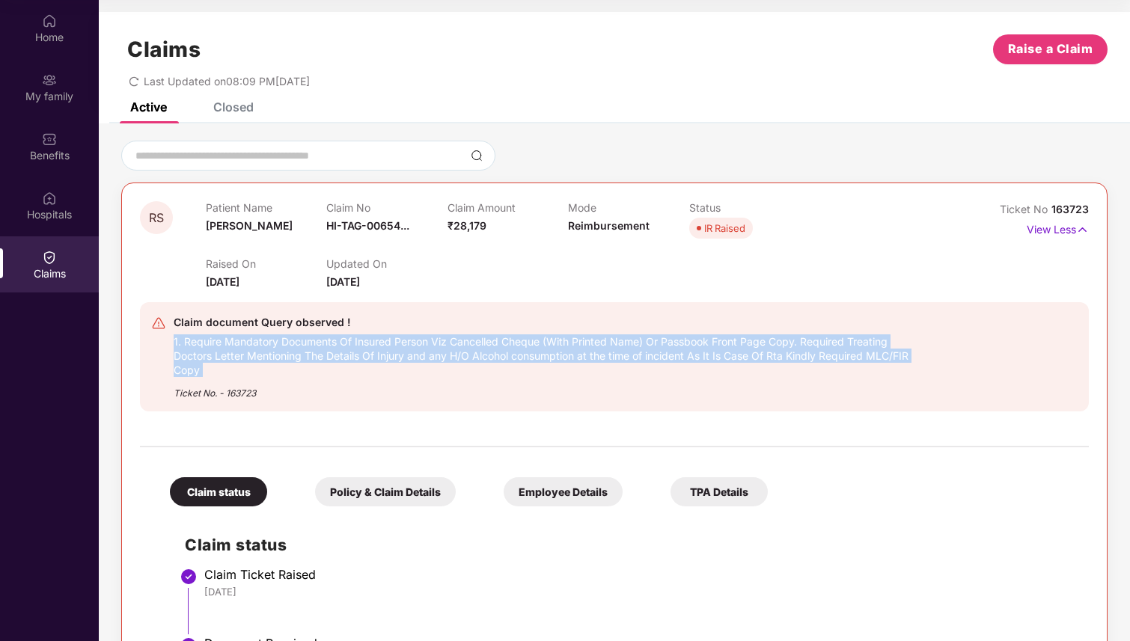
drag, startPoint x: 172, startPoint y: 340, endPoint x: 221, endPoint y: 367, distance: 55.9
click at [221, 367] on div "Claim document Query observed ! 1. Require Mandatory Documents Of Insured Perso…" at bounding box center [537, 356] width 772 height 87
click at [221, 367] on div "1. Require Mandatory Documents Of Insured Person Viz Cancelled Cheque (With Pri…" at bounding box center [549, 354] width 750 height 46
drag, startPoint x: 221, startPoint y: 367, endPoint x: 171, endPoint y: 337, distance: 58.4
click at [171, 337] on div "Claim document Query observed ! 1. Require Mandatory Documents Of Insured Perso…" at bounding box center [537, 356] width 772 height 87
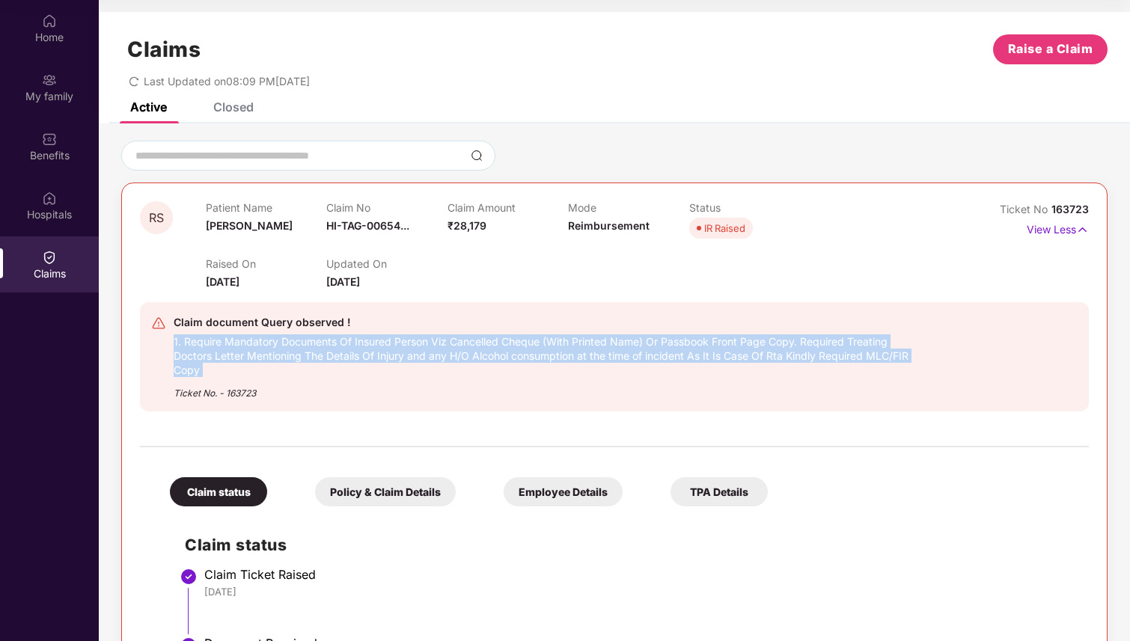
click at [171, 337] on div "Claim document Query observed ! 1. Require Mandatory Documents Of Insured Perso…" at bounding box center [537, 356] width 772 height 87
drag, startPoint x: 171, startPoint y: 337, endPoint x: 233, endPoint y: 366, distance: 67.9
click at [233, 366] on div "Claim document Query observed ! 1. Require Mandatory Documents Of Insured Perso…" at bounding box center [537, 356] width 772 height 87
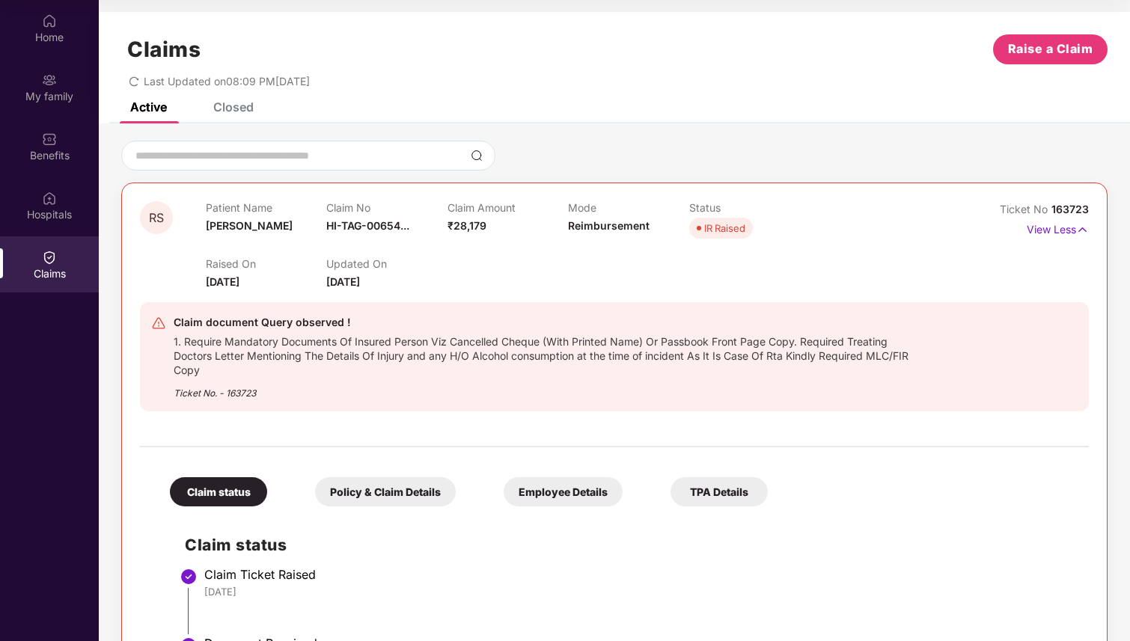
click at [379, 395] on div "Ticket No. - 163723" at bounding box center [549, 388] width 750 height 23
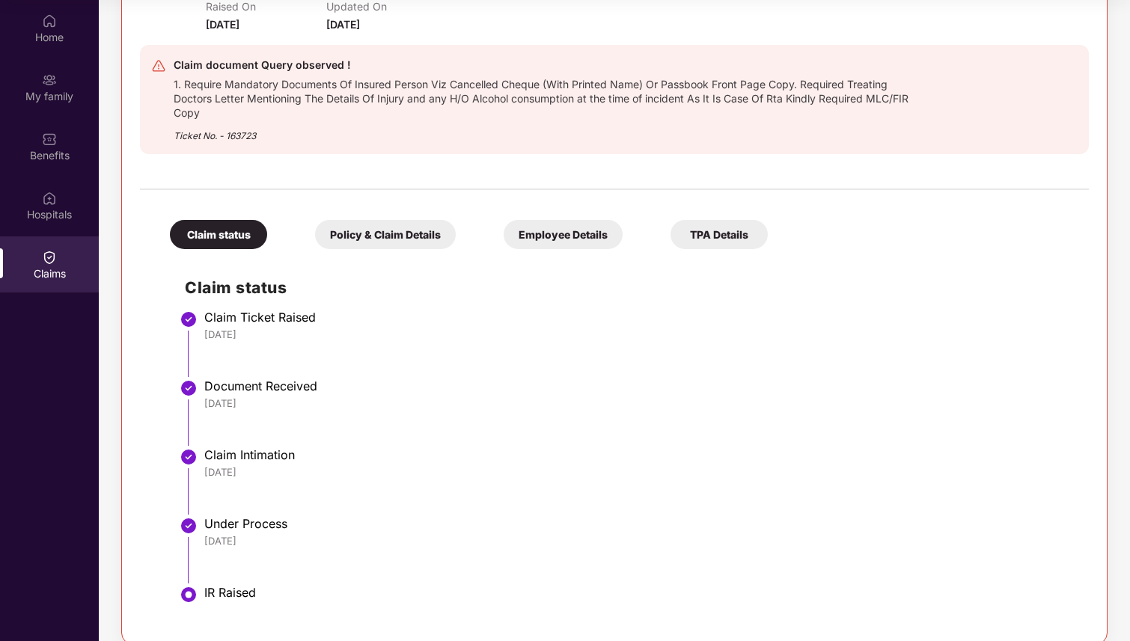
scroll to position [276, 0]
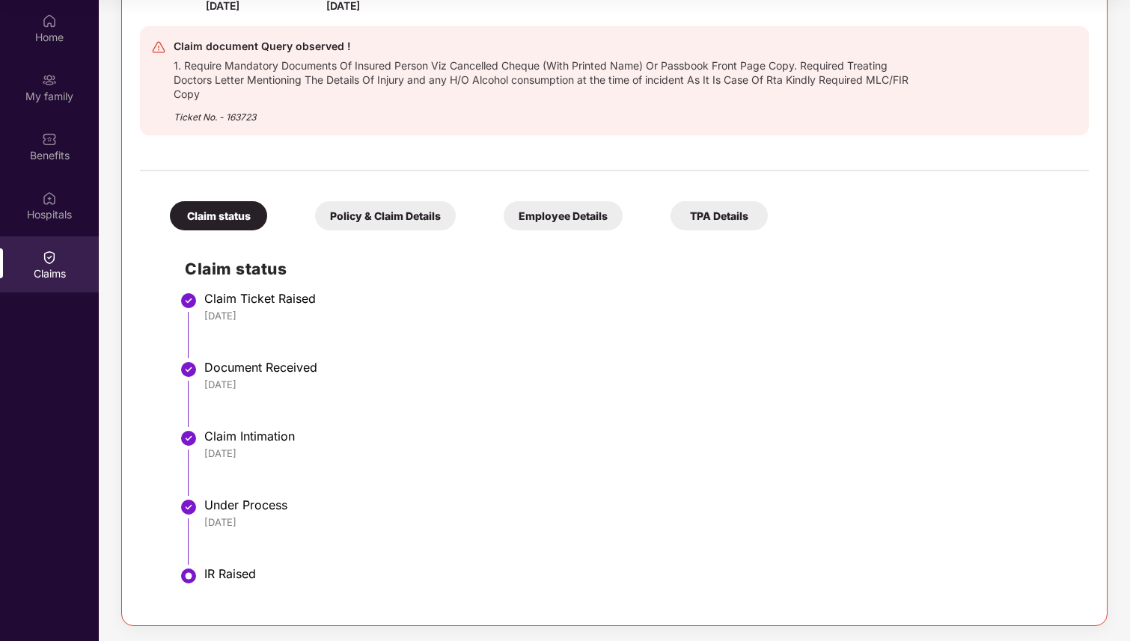
click at [390, 207] on div "Policy & Claim Details" at bounding box center [385, 215] width 141 height 29
